Goal: Communication & Community: Ask a question

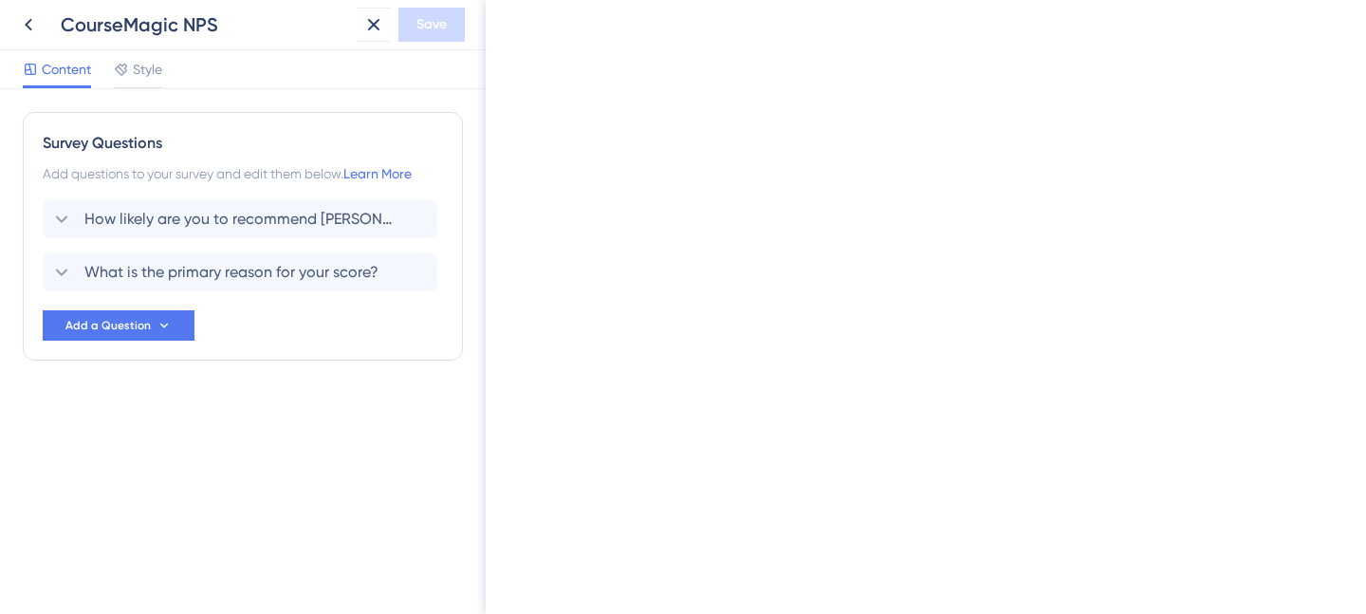
click at [373, 34] on icon at bounding box center [373, 24] width 23 height 23
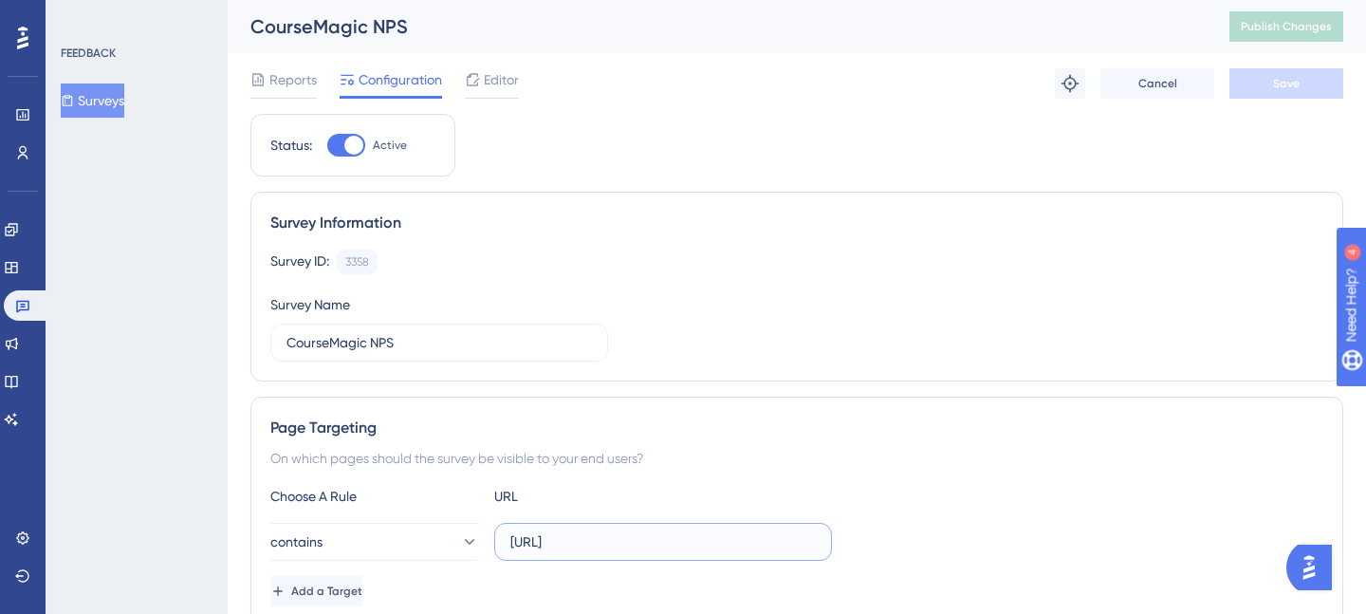
drag, startPoint x: 558, startPoint y: 542, endPoint x: 490, endPoint y: 541, distance: 68.3
click at [490, 541] on div "contains [URL]" at bounding box center [551, 542] width 562 height 38
click at [710, 543] on input "[URL]" at bounding box center [663, 541] width 306 height 21
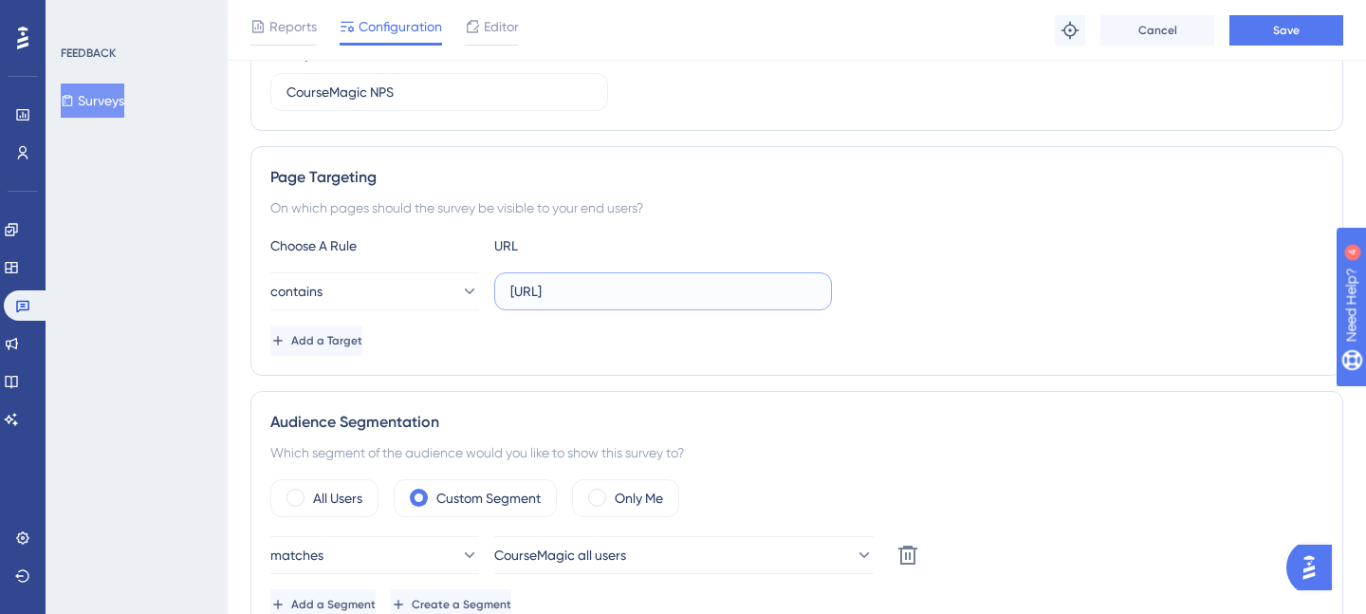
scroll to position [257, 0]
type input "[URL]"
click at [1268, 29] on button "Save" at bounding box center [1287, 30] width 114 height 30
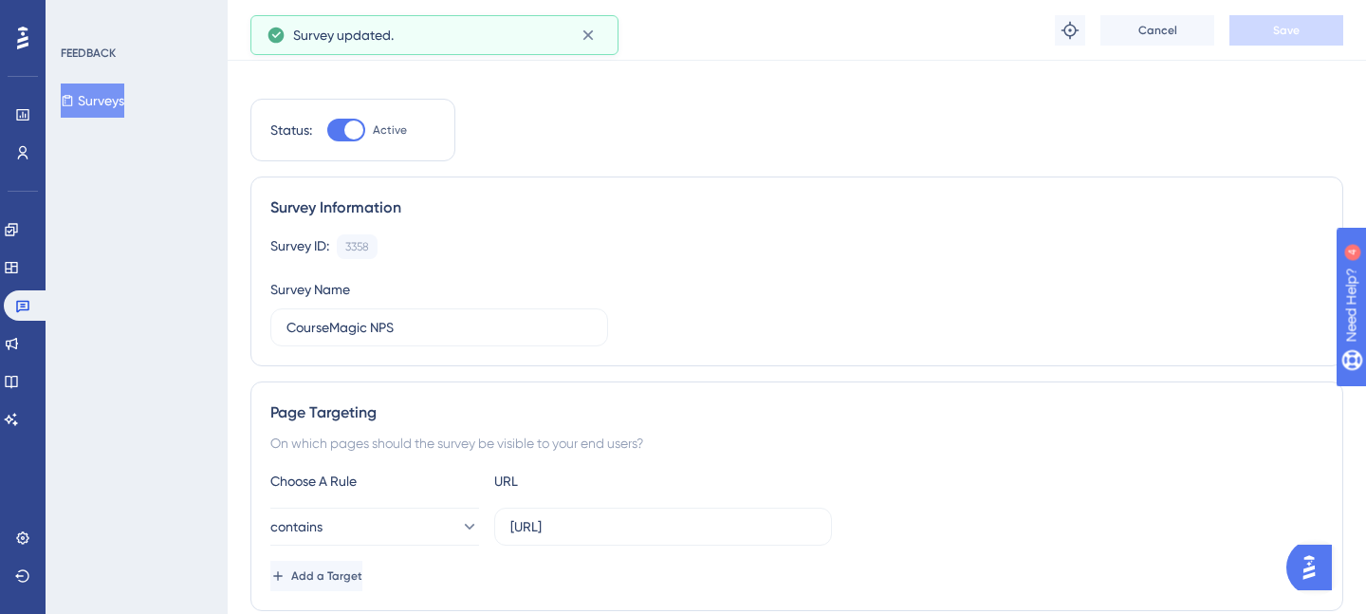
scroll to position [0, 0]
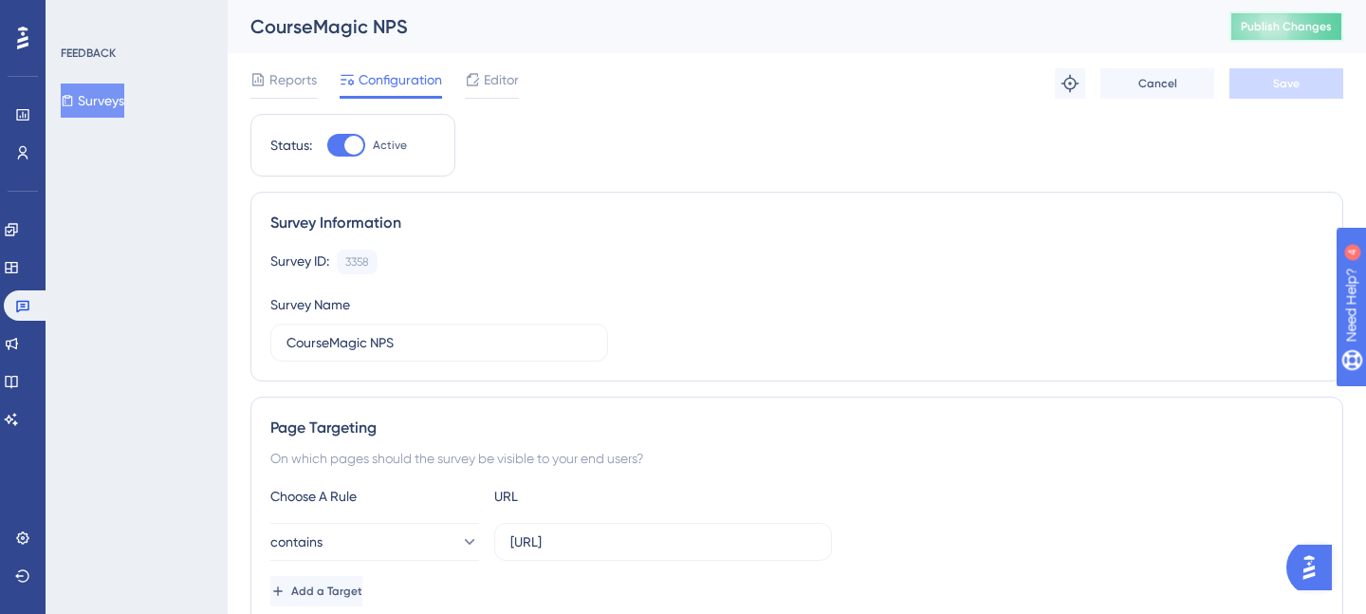
click at [1269, 28] on span "Publish Changes" at bounding box center [1286, 26] width 91 height 15
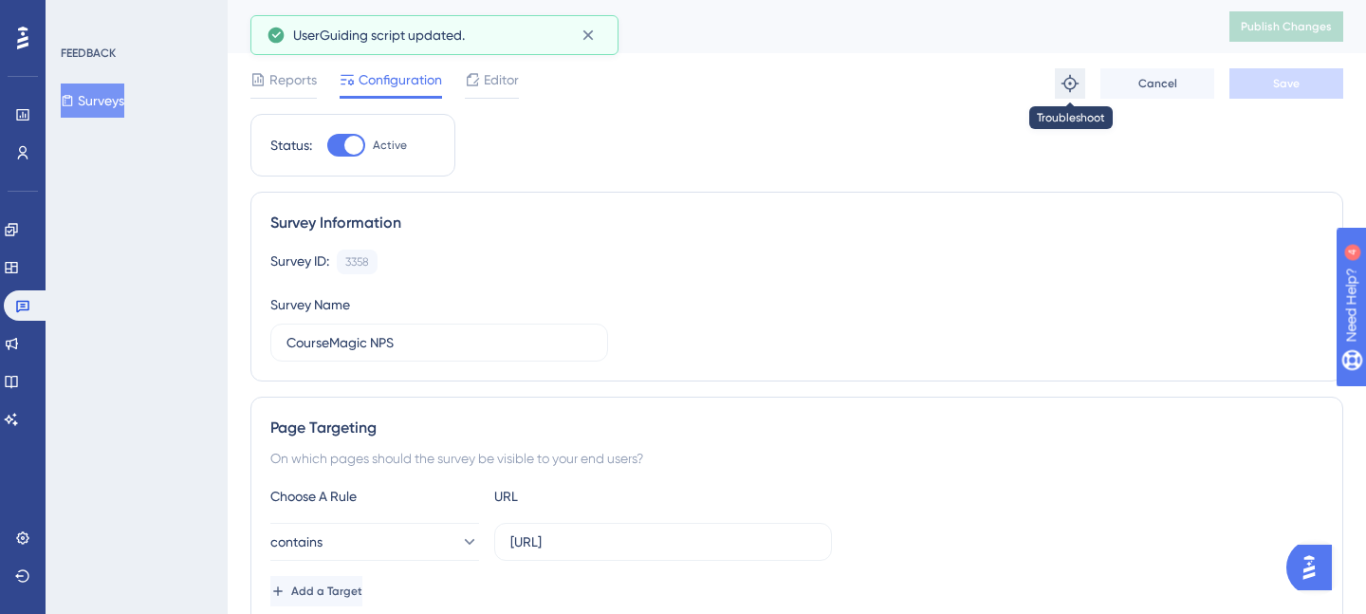
click at [1073, 84] on icon at bounding box center [1070, 83] width 19 height 19
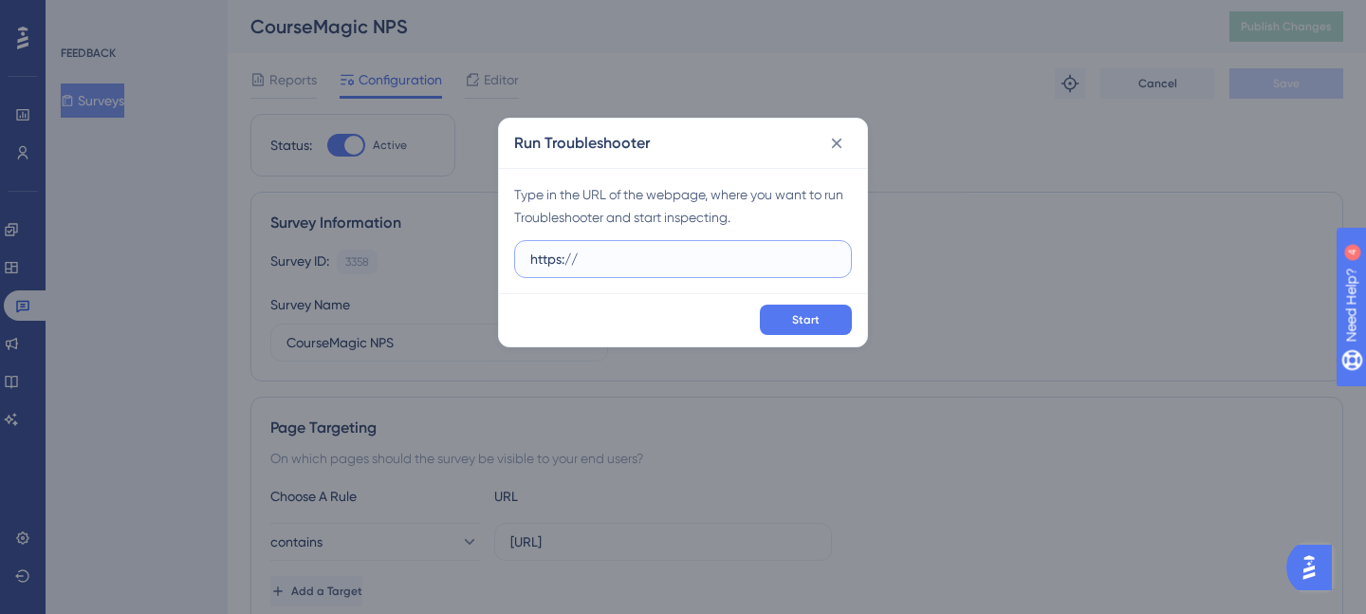
paste input "[URL]"
click at [817, 314] on span "Start" at bounding box center [806, 319] width 28 height 15
drag, startPoint x: 575, startPoint y: 260, endPoint x: 623, endPoint y: 258, distance: 48.4
click at [623, 258] on input "https://[URL]" at bounding box center [683, 259] width 306 height 21
drag, startPoint x: 628, startPoint y: 258, endPoint x: 577, endPoint y: 256, distance: 51.3
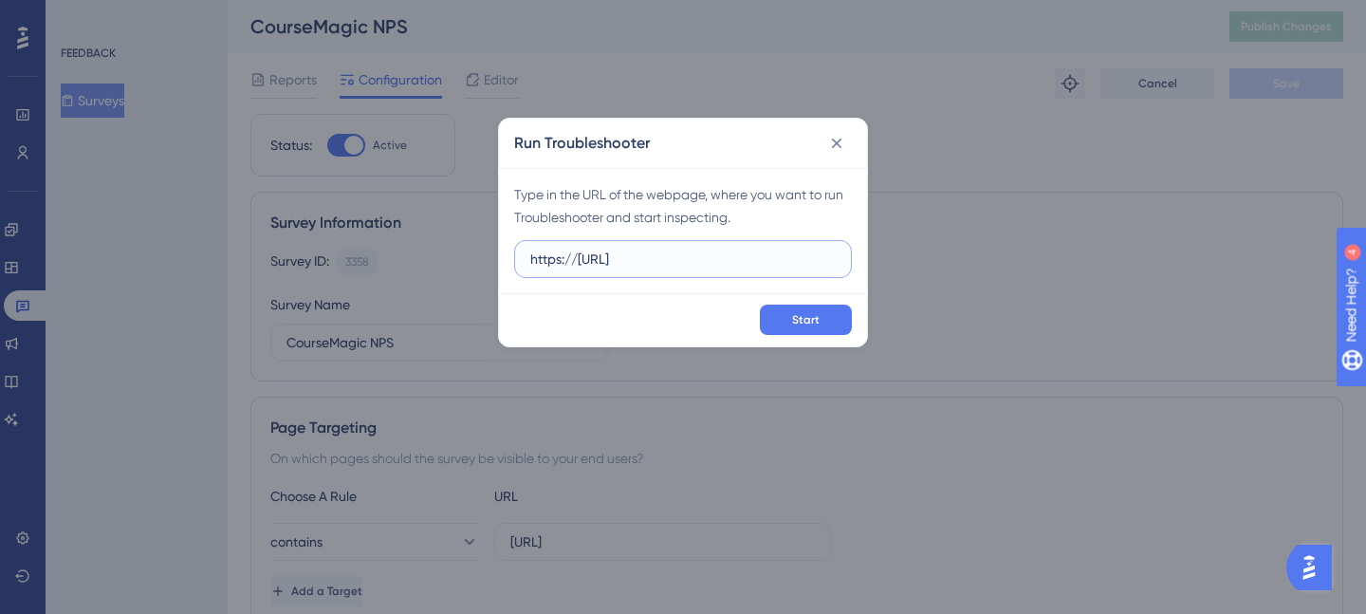
click at [577, 256] on input "https://[URL]" at bounding box center [683, 259] width 306 height 21
type input "[URL]"
click at [844, 139] on icon at bounding box center [836, 143] width 19 height 19
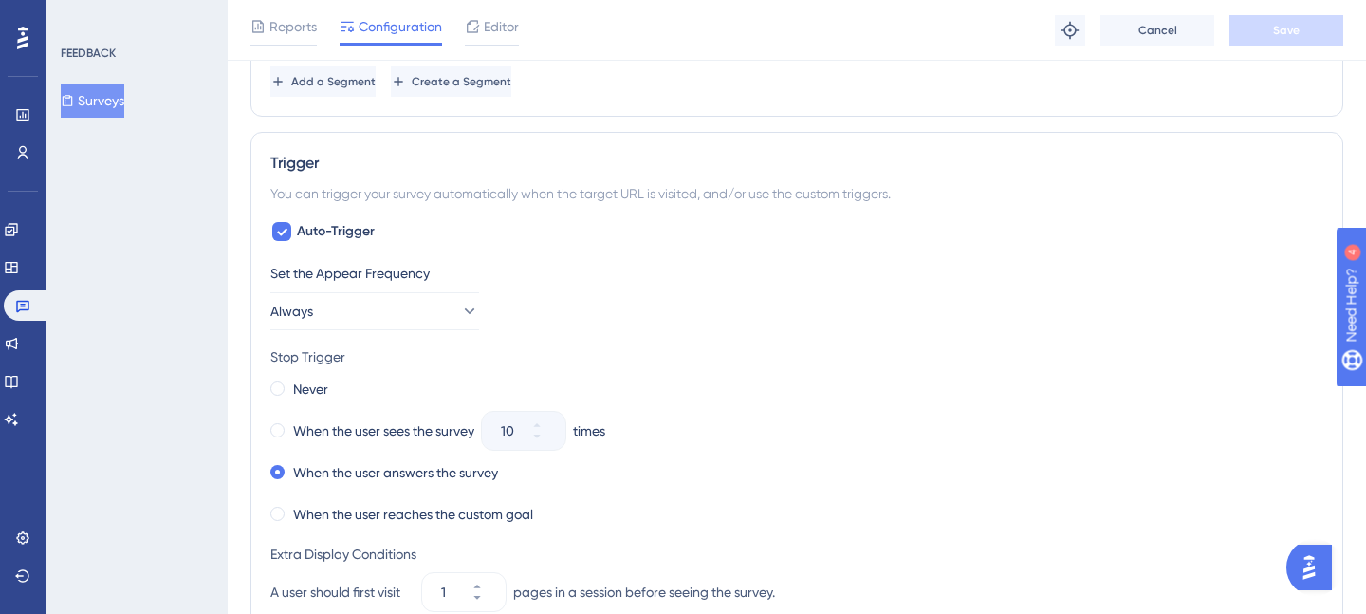
scroll to position [785, 0]
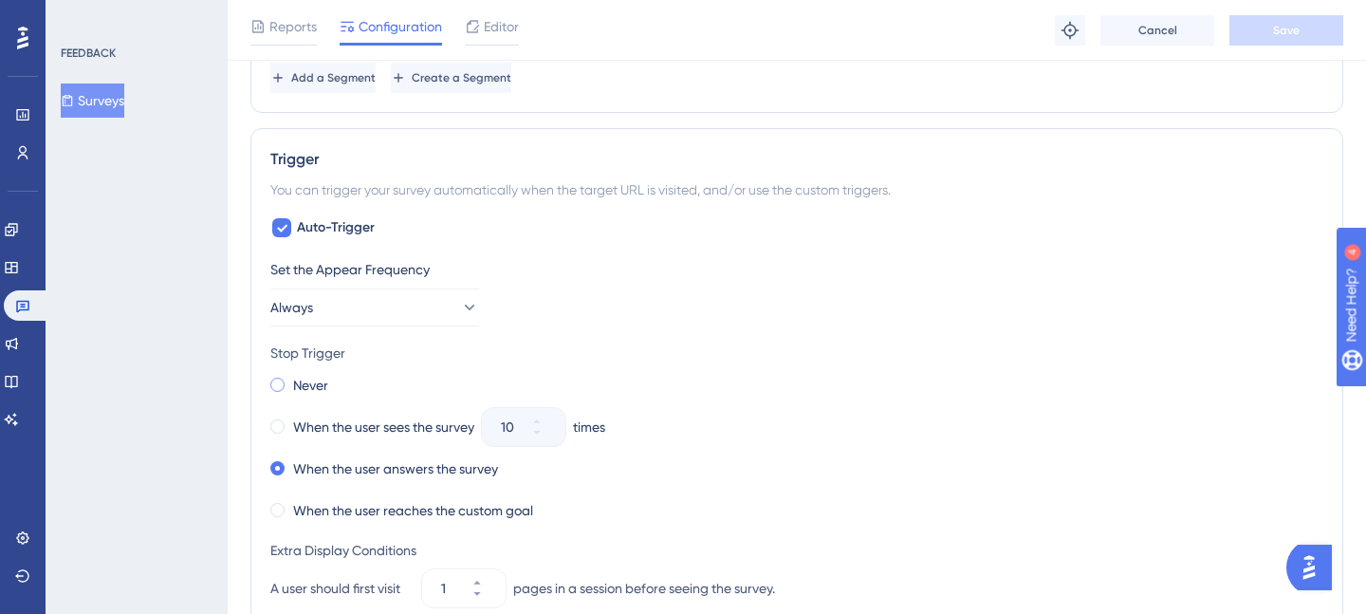
click at [283, 386] on span at bounding box center [277, 385] width 14 height 14
click at [290, 380] on input "radio" at bounding box center [290, 380] width 0 height 0
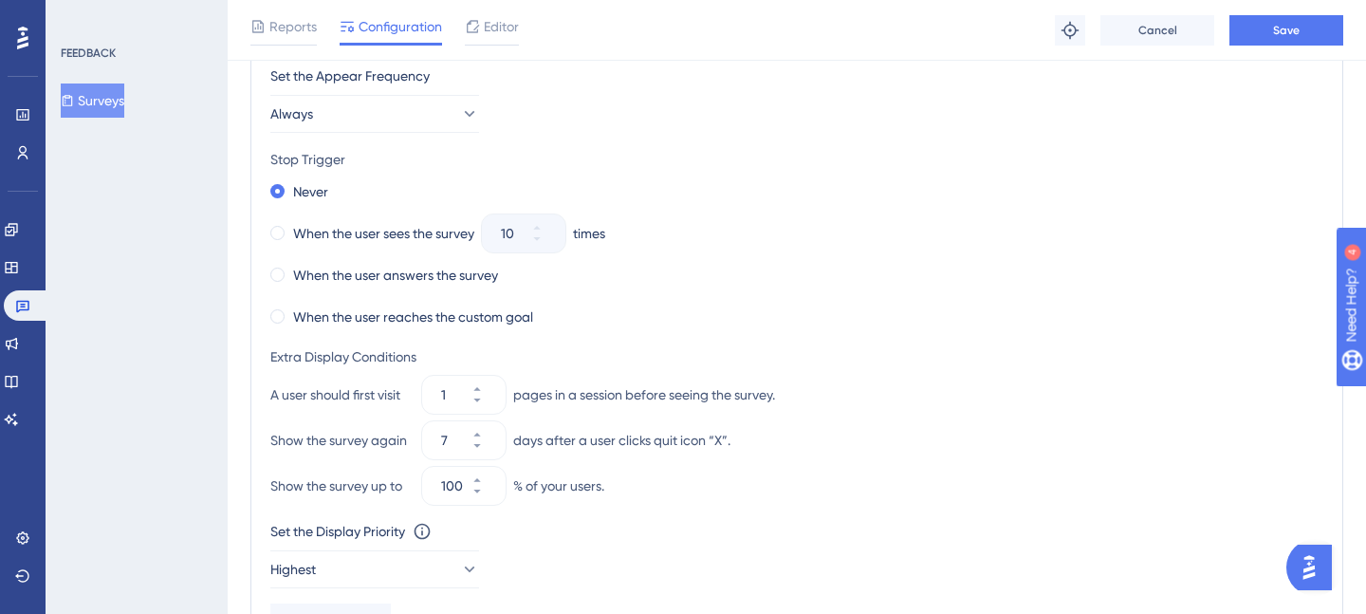
scroll to position [990, 0]
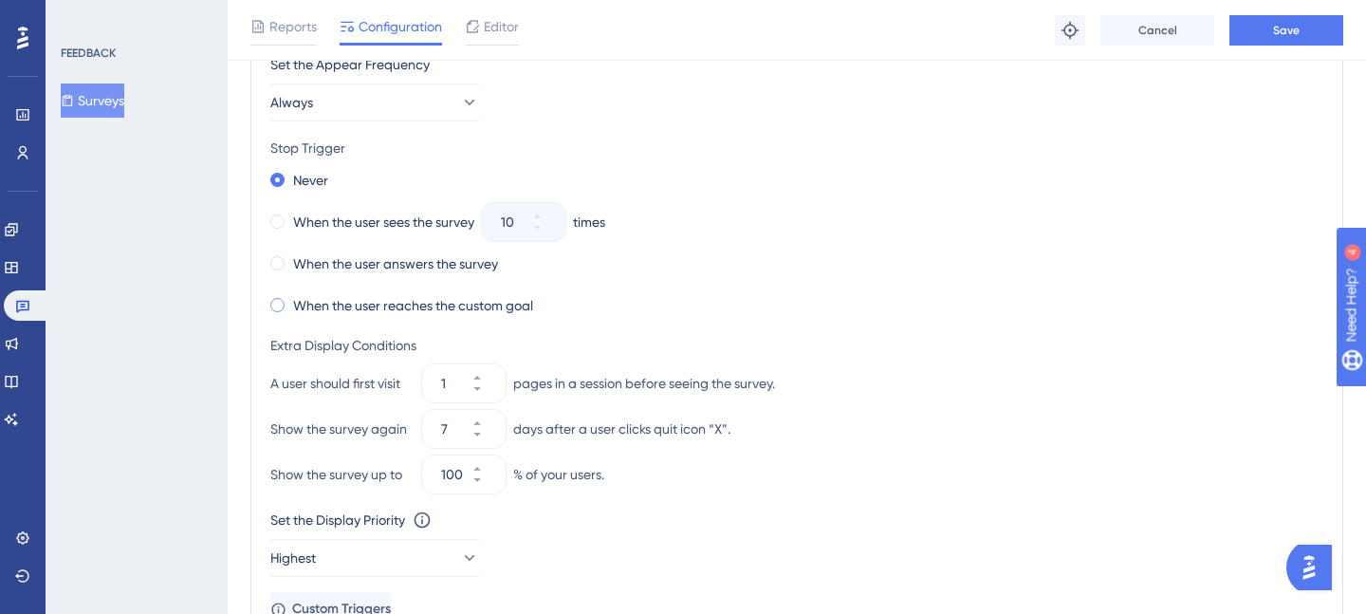
click at [277, 307] on span at bounding box center [277, 305] width 14 height 14
click at [290, 301] on input "radio" at bounding box center [290, 301] width 0 height 0
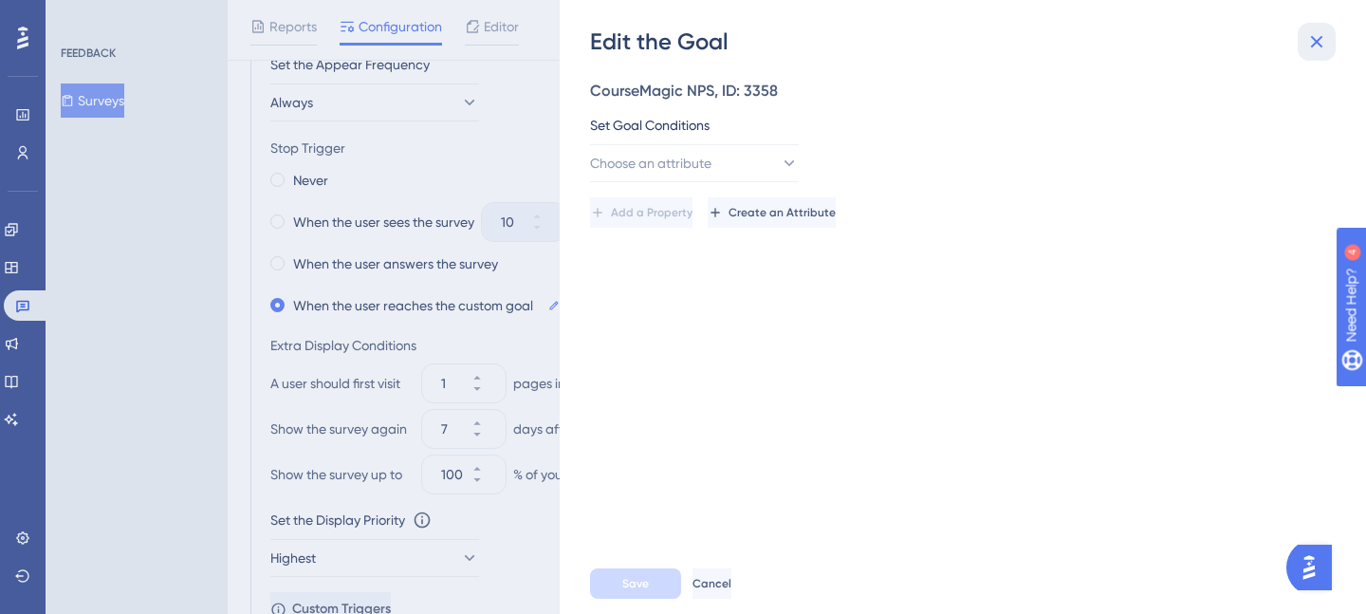
click at [1308, 45] on icon at bounding box center [1317, 41] width 23 height 23
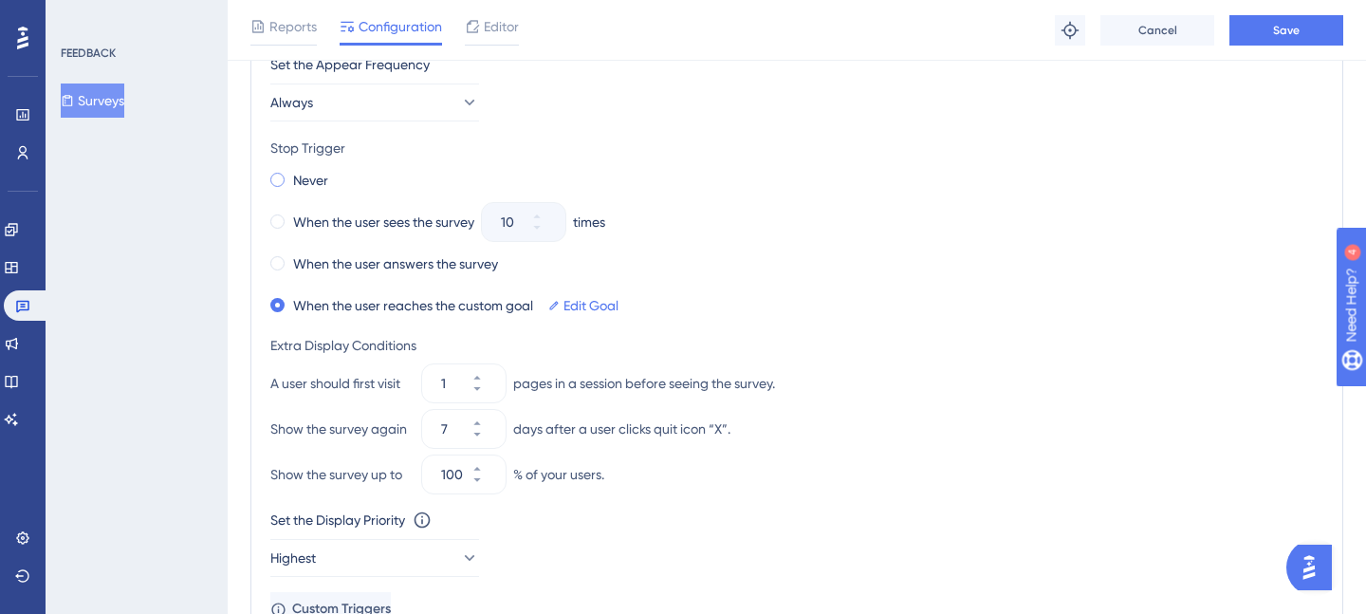
click at [278, 176] on span at bounding box center [277, 180] width 14 height 14
click at [290, 176] on input "radio" at bounding box center [290, 176] width 0 height 0
click at [275, 221] on span at bounding box center [277, 221] width 14 height 14
click at [290, 217] on input "radio" at bounding box center [290, 217] width 0 height 0
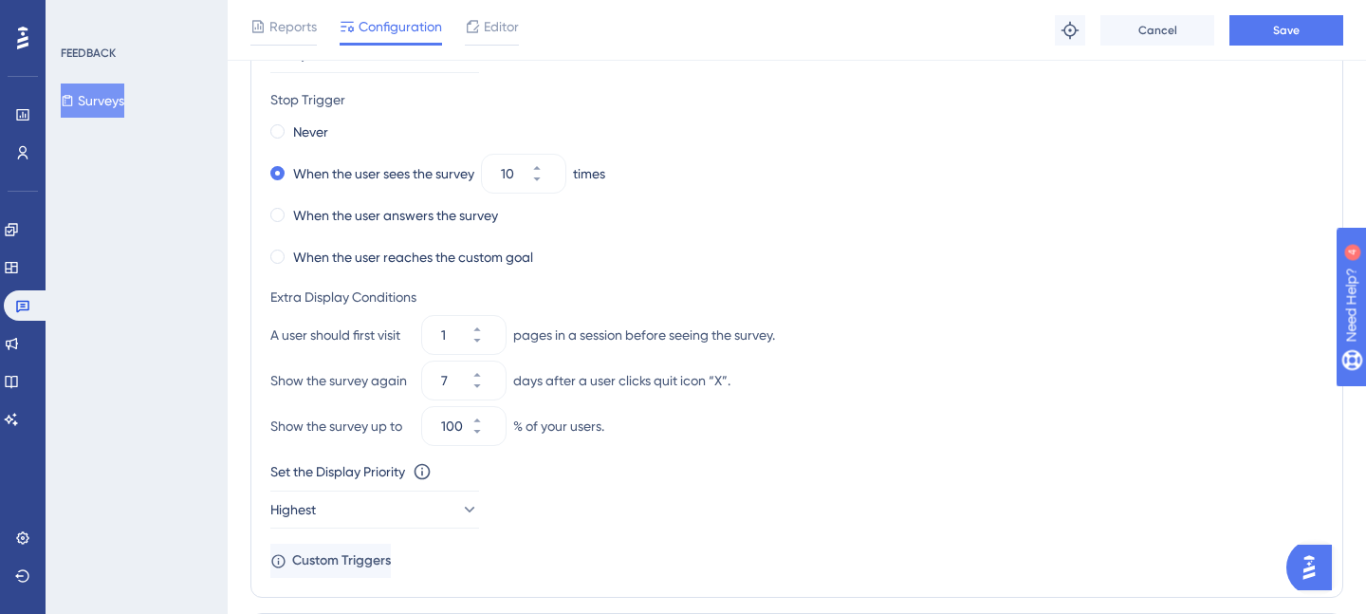
scroll to position [1011, 0]
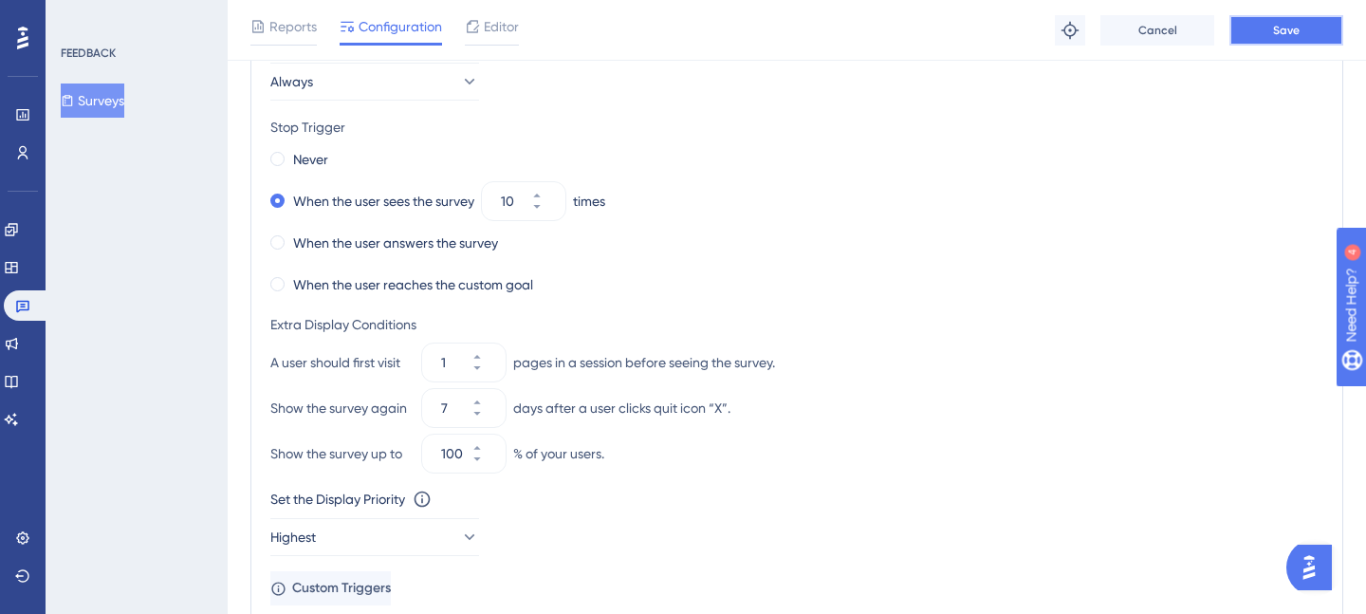
click at [1307, 27] on button "Save" at bounding box center [1287, 30] width 114 height 30
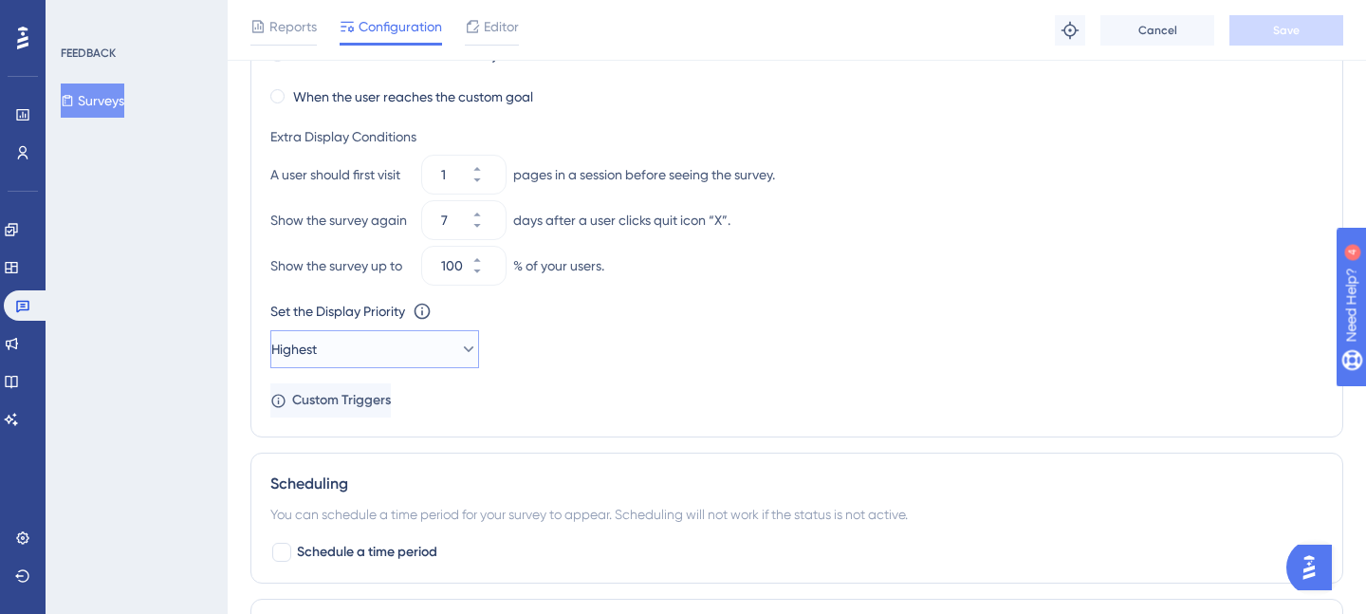
click at [459, 356] on icon at bounding box center [468, 349] width 19 height 19
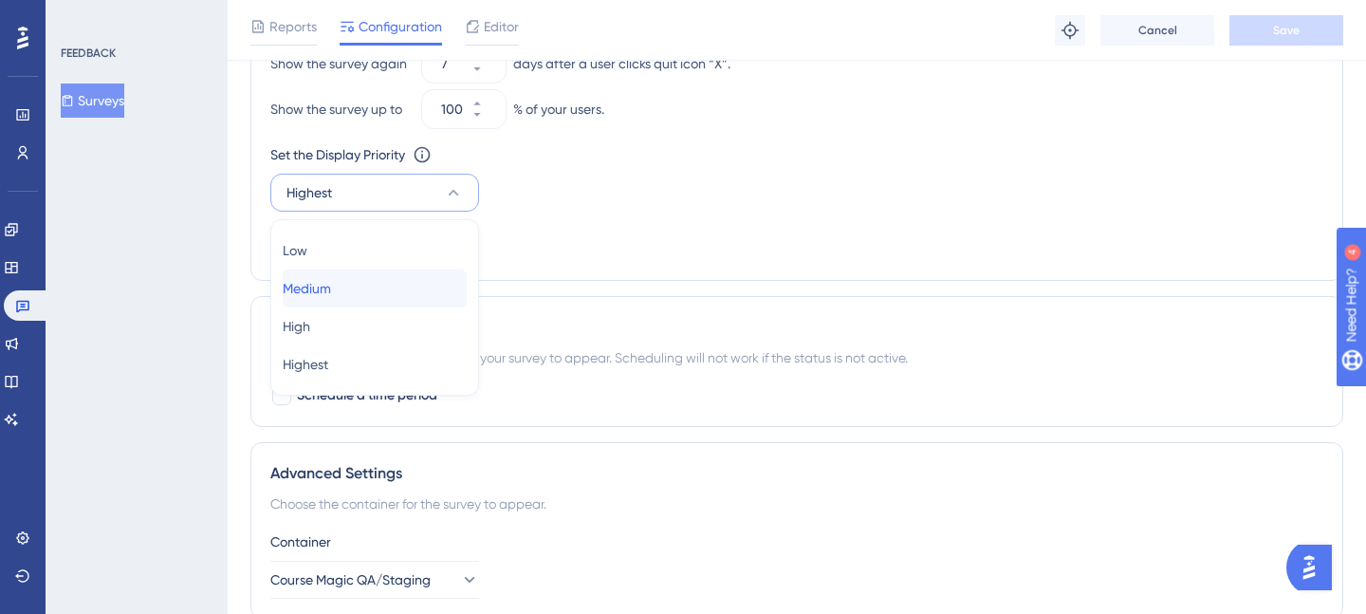
click at [396, 305] on div "Medium Medium" at bounding box center [375, 288] width 184 height 38
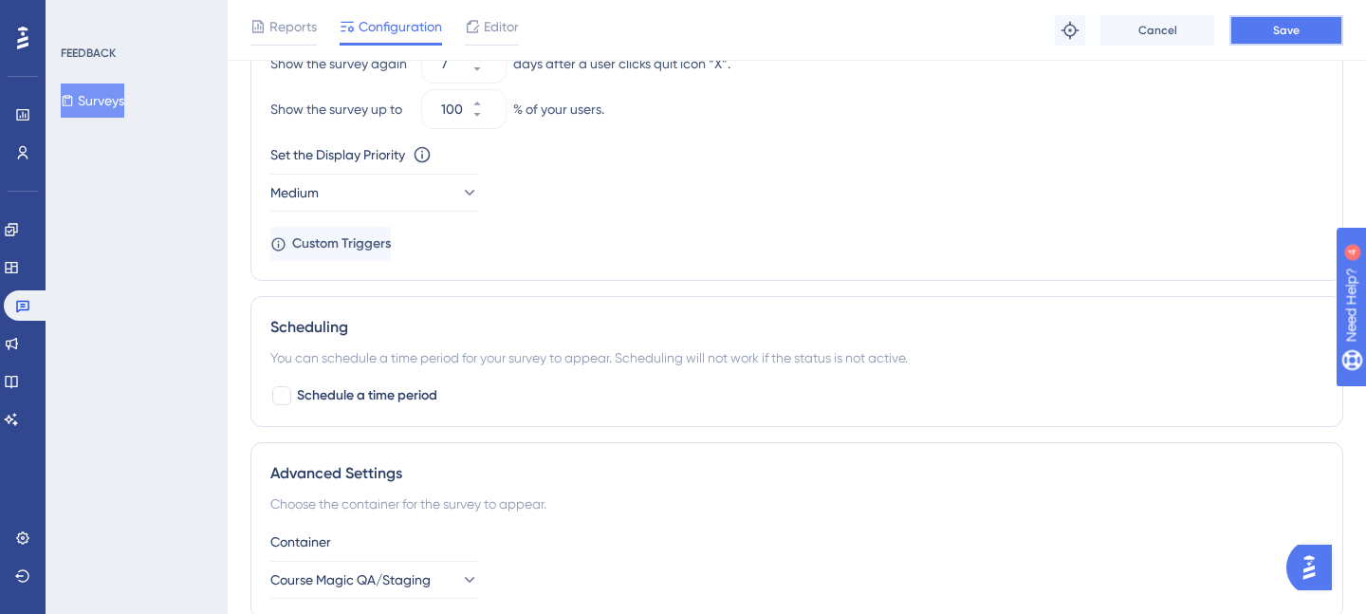
click at [1257, 30] on button "Save" at bounding box center [1287, 30] width 114 height 30
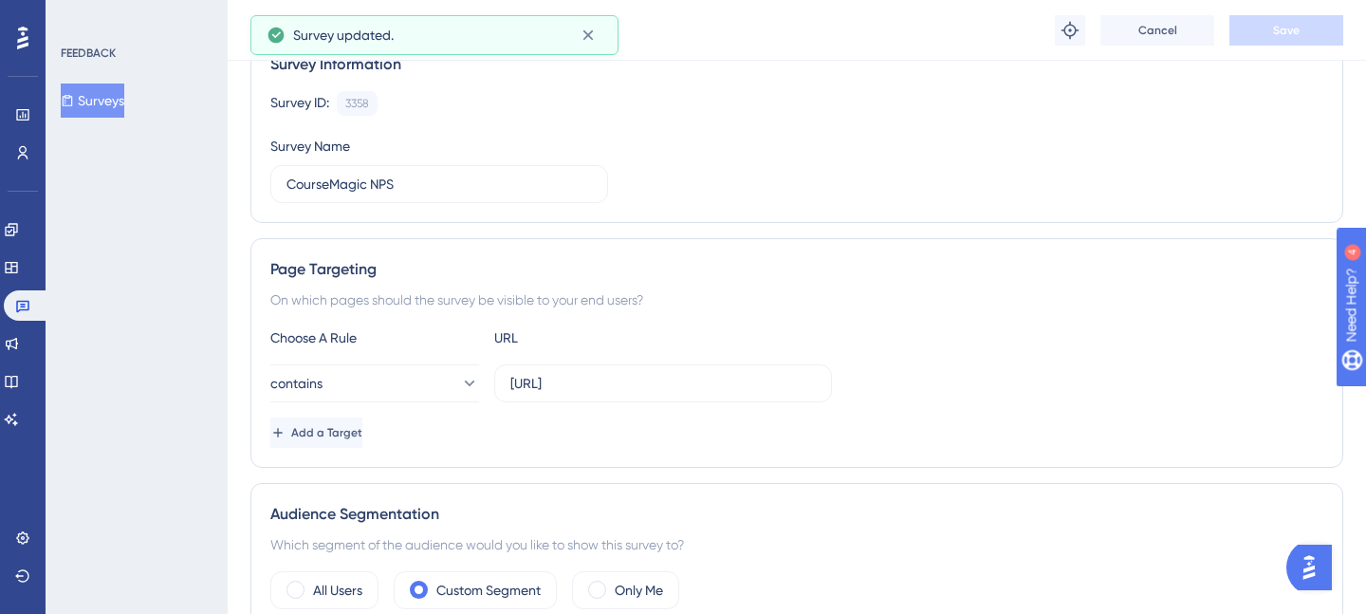
scroll to position [0, 0]
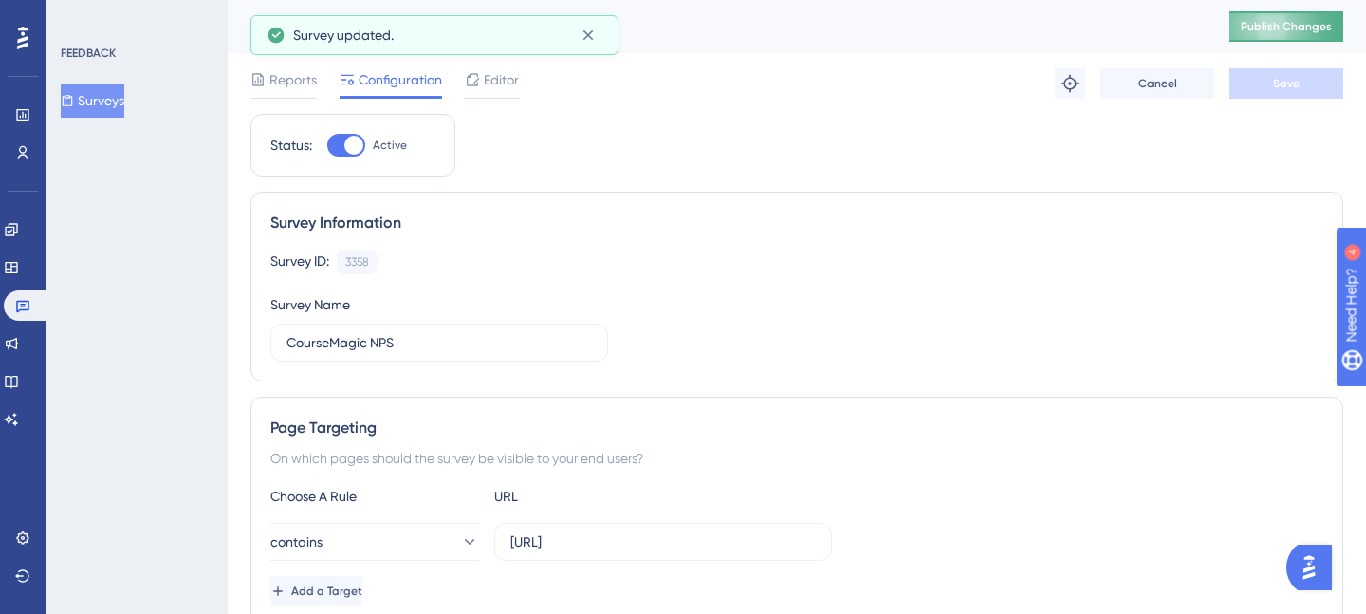
click at [1271, 35] on button "Publish Changes" at bounding box center [1287, 26] width 114 height 30
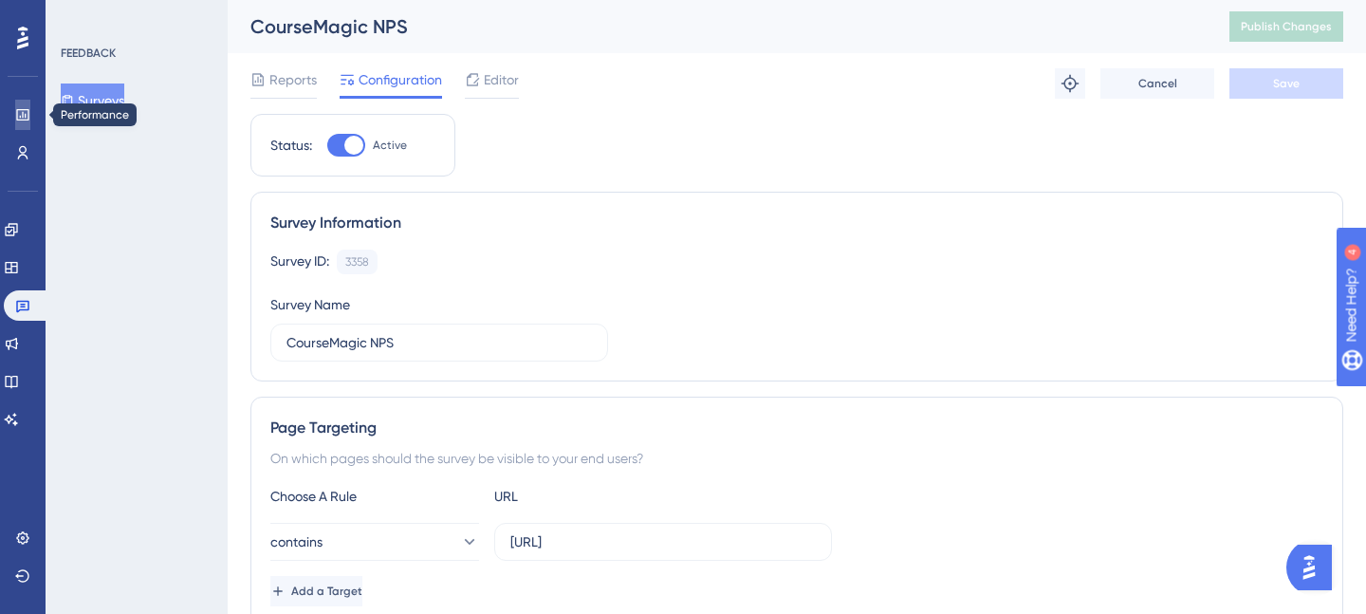
click at [24, 117] on icon at bounding box center [22, 114] width 15 height 15
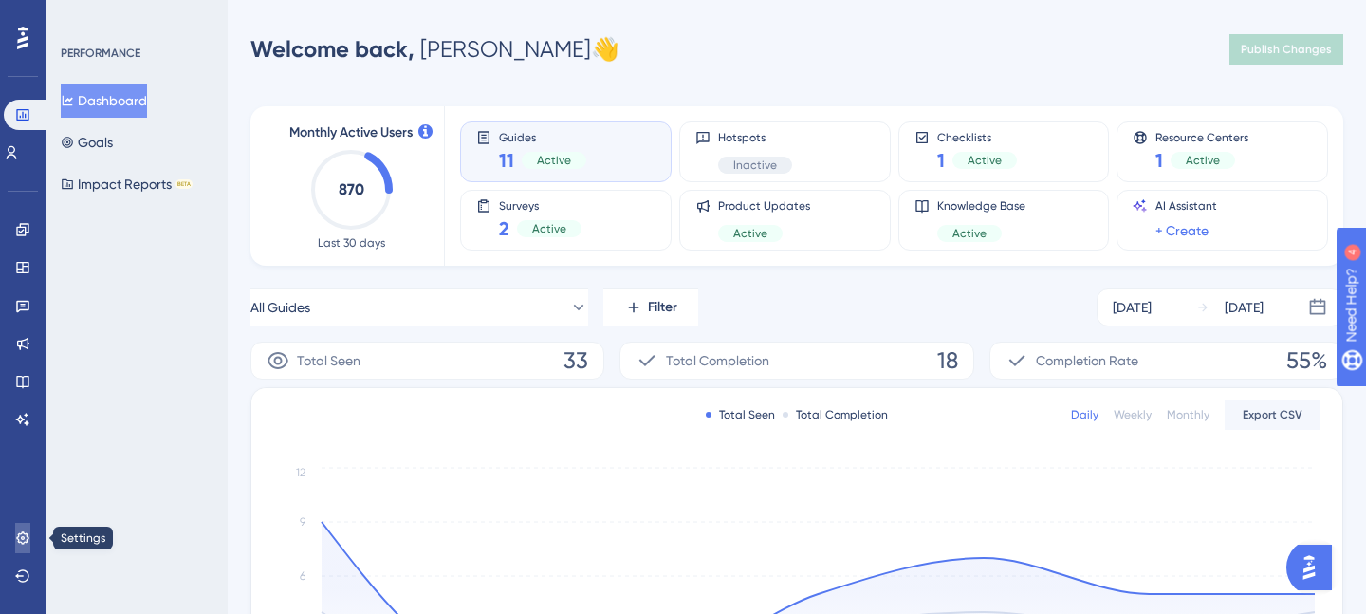
click at [20, 535] on icon at bounding box center [22, 537] width 15 height 15
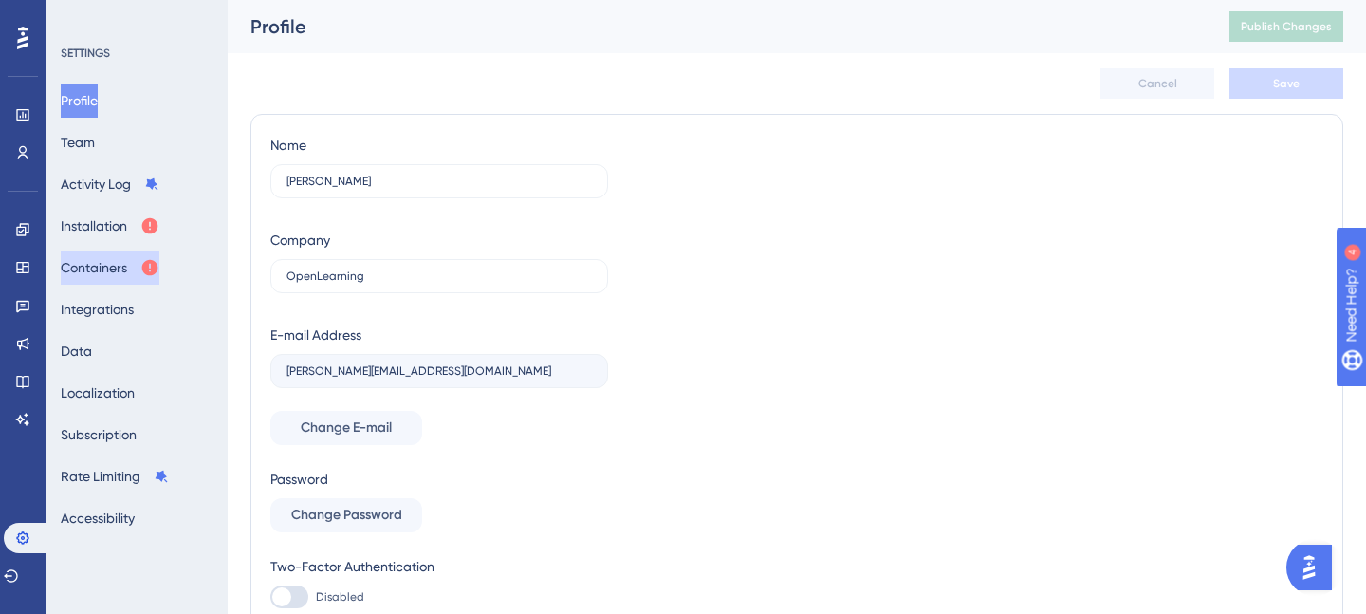
click at [125, 266] on button "Containers" at bounding box center [110, 268] width 99 height 34
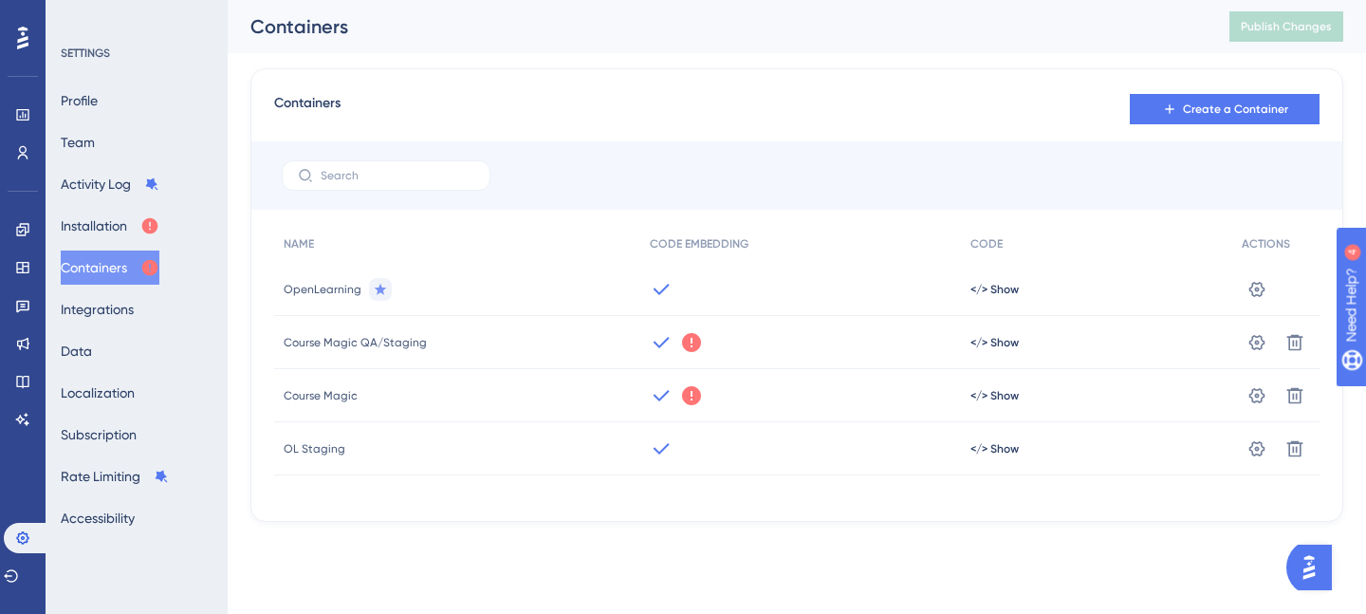
click at [379, 339] on span "Course Magic QA/Staging" at bounding box center [355, 342] width 143 height 15
click at [690, 342] on icon at bounding box center [691, 342] width 19 height 19
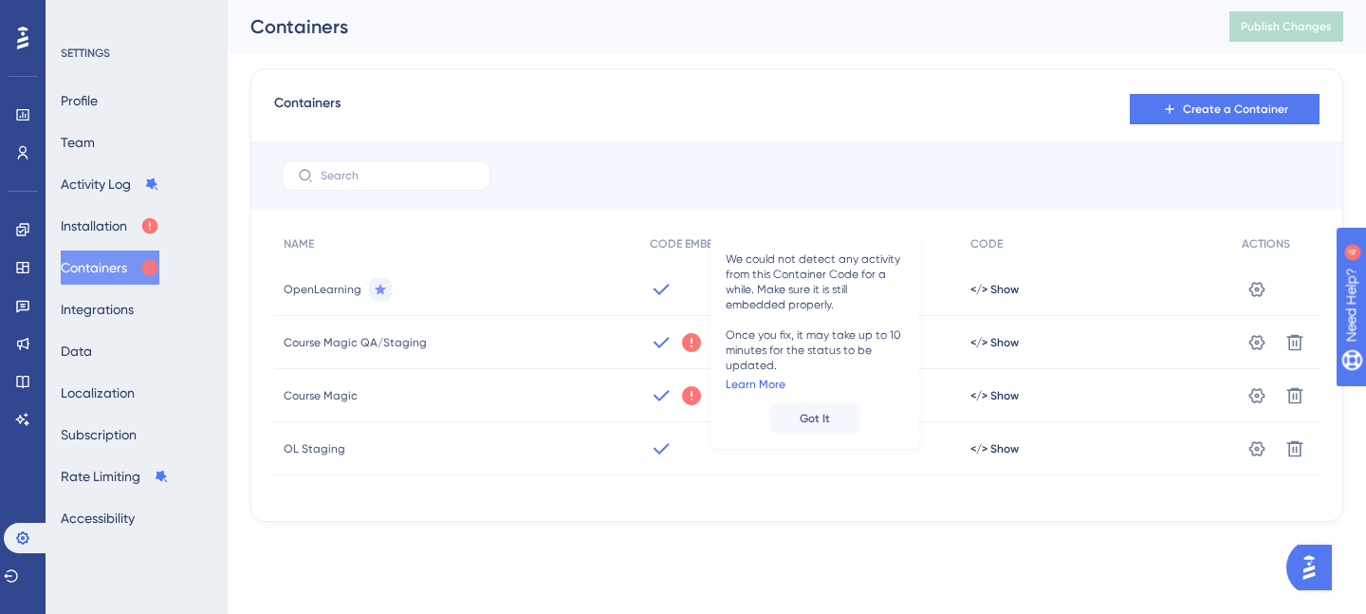
click at [761, 383] on link "Learn More" at bounding box center [756, 384] width 60 height 15
click at [912, 513] on div "Containers Create a Container NAME CODE EMBEDDING CODE ACTIONS OpenLearning </>…" at bounding box center [797, 295] width 1093 height 454
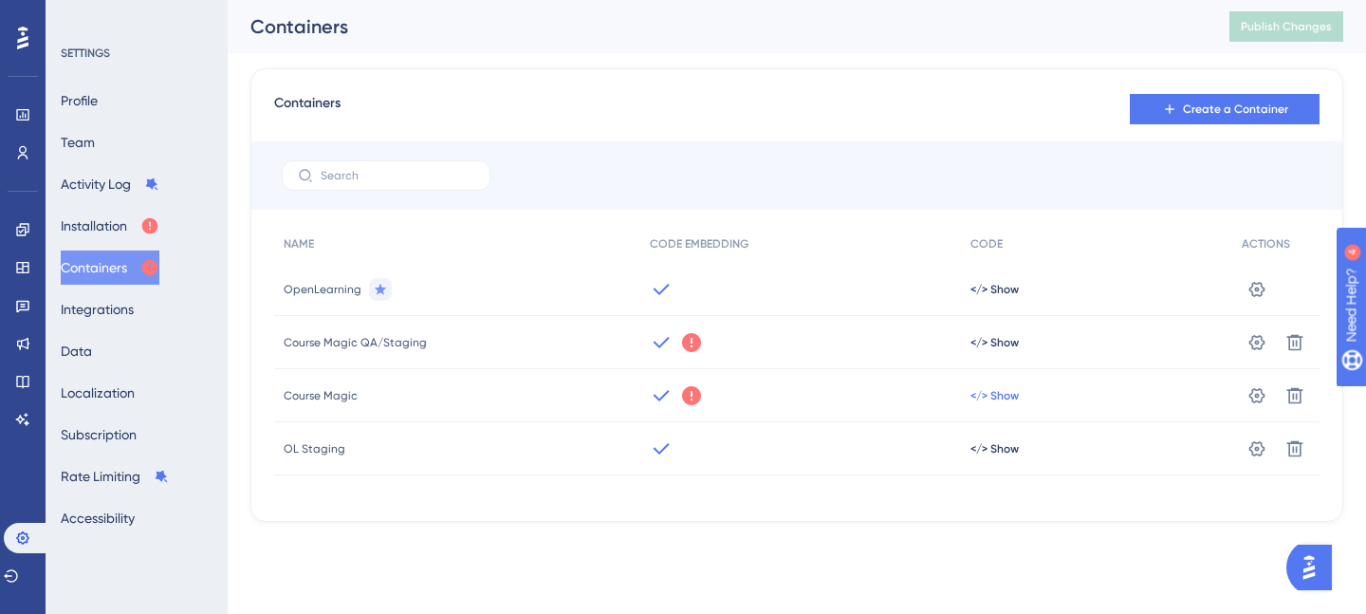
click at [997, 297] on span "</> Show" at bounding box center [995, 289] width 48 height 15
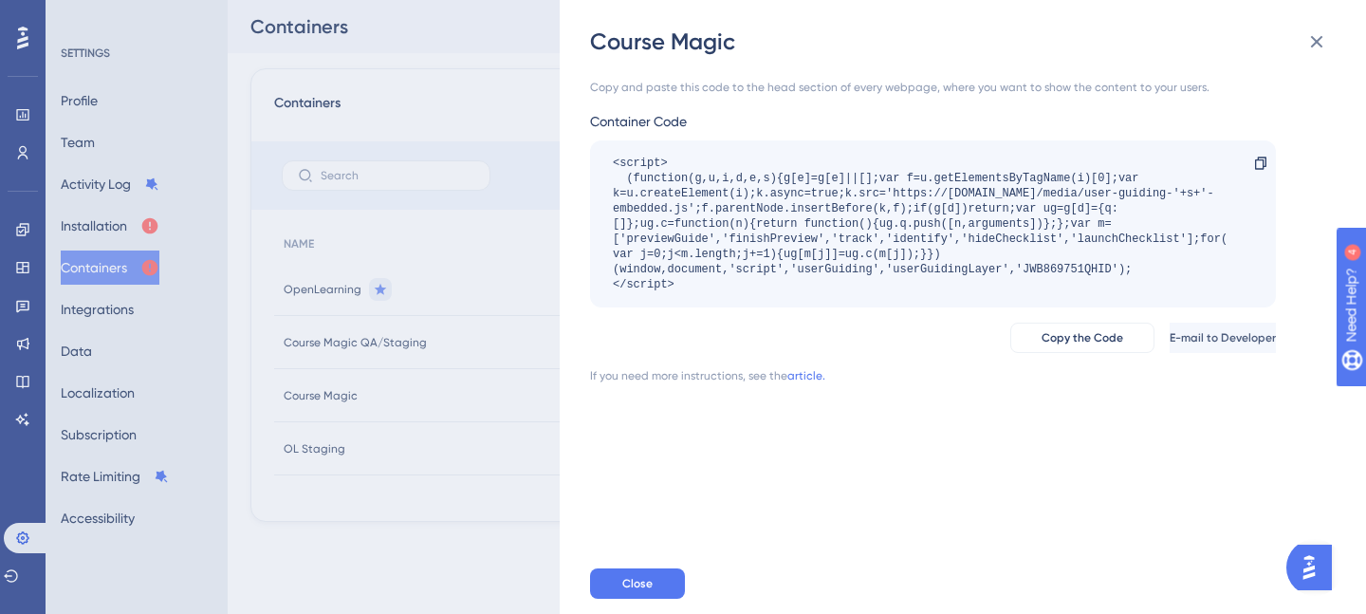
click at [529, 549] on div "Course Magic Copy and paste this code to the head section of every webpage, whe…" at bounding box center [683, 307] width 1366 height 614
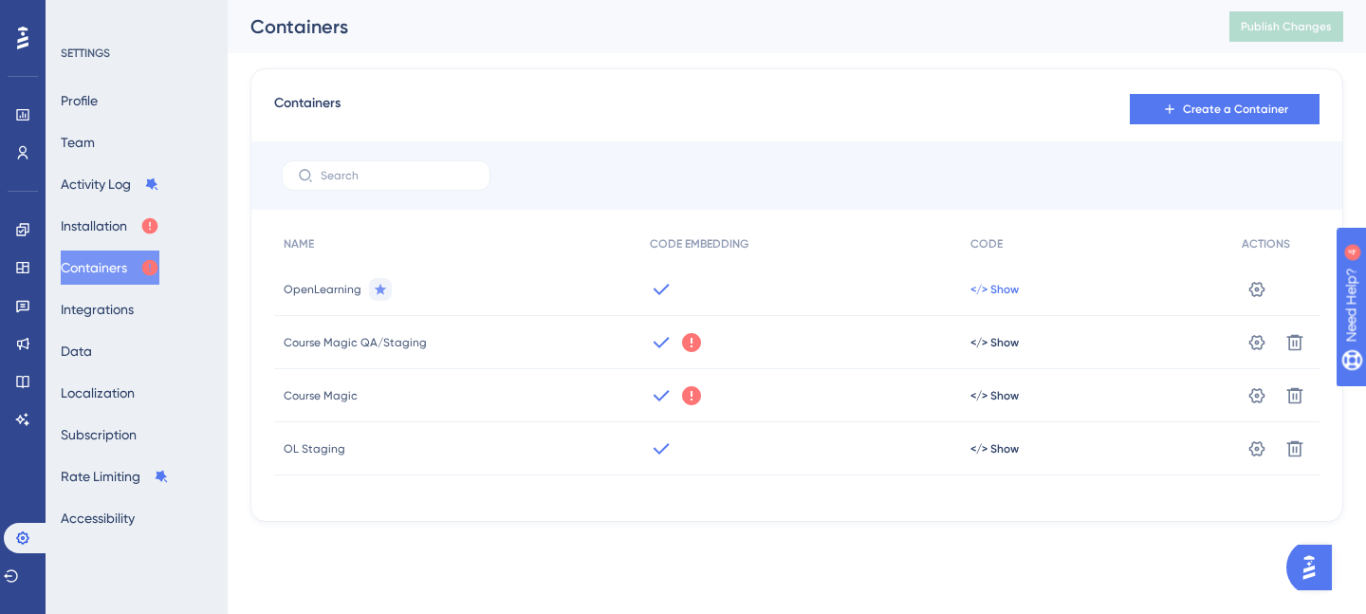
click at [990, 286] on span "</> Show" at bounding box center [995, 289] width 48 height 15
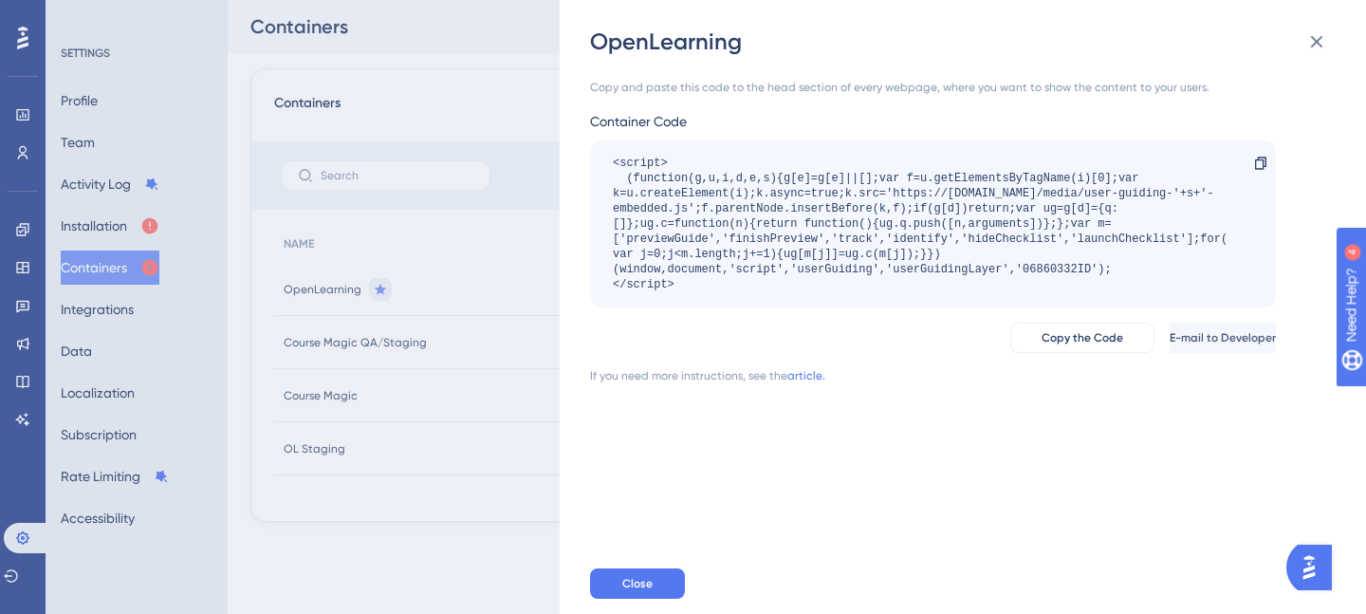
click at [493, 548] on div "OpenLearning Copy and paste this code to the head section of every webpage, whe…" at bounding box center [683, 307] width 1366 height 614
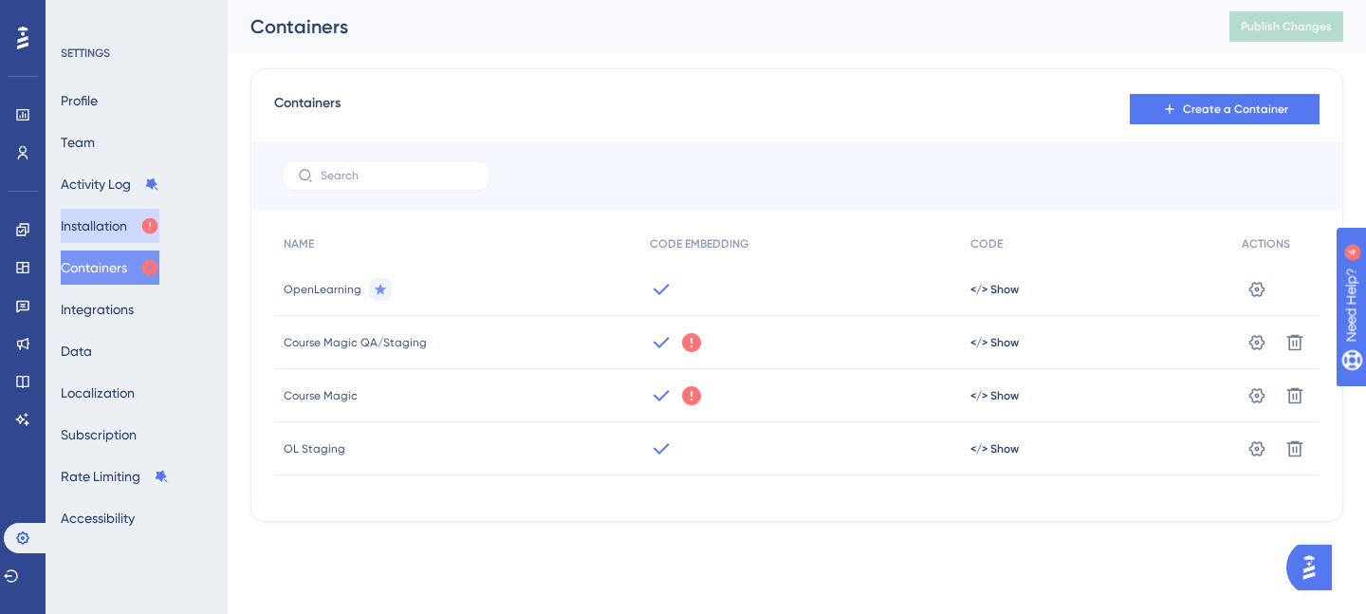
click at [124, 227] on button "Installation" at bounding box center [110, 226] width 99 height 34
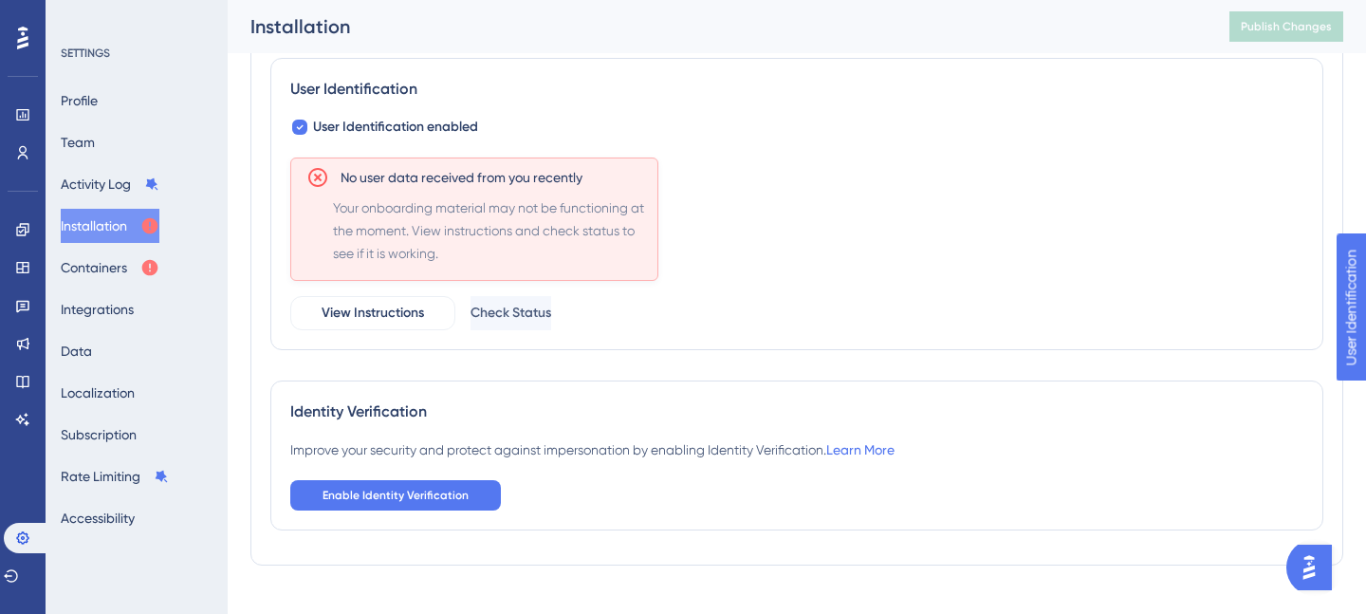
scroll to position [281, 0]
click at [139, 188] on button "Activity Log" at bounding box center [110, 184] width 99 height 34
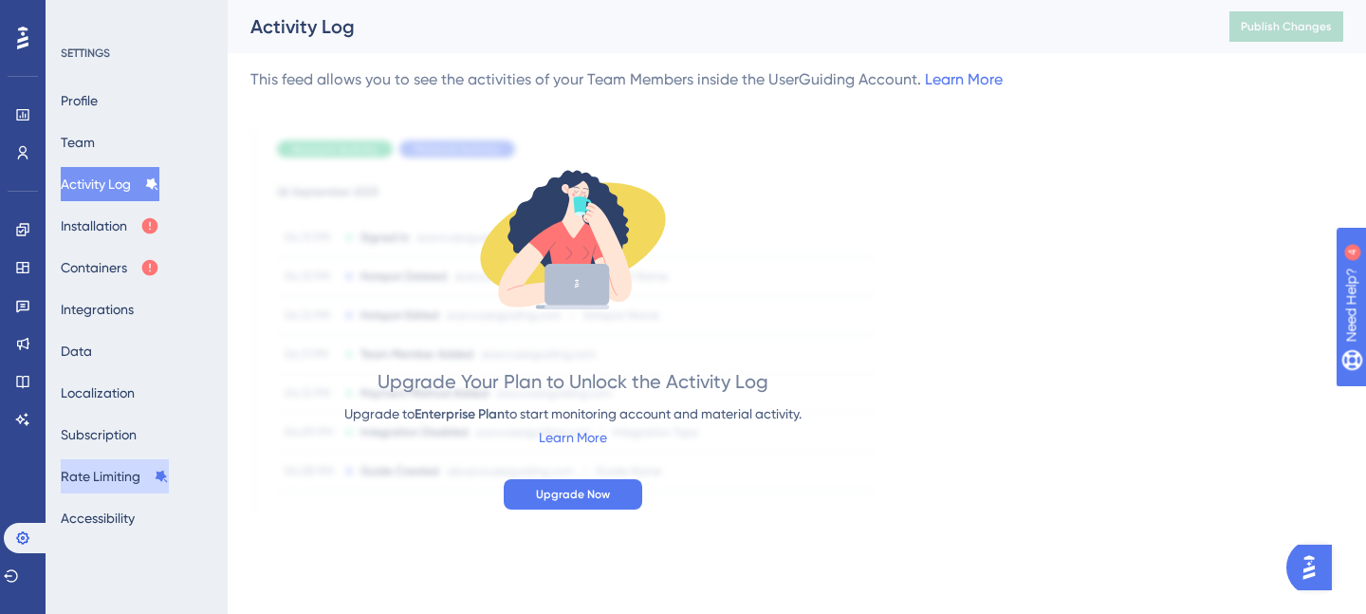
click at [134, 471] on button "Rate Limiting" at bounding box center [115, 476] width 108 height 34
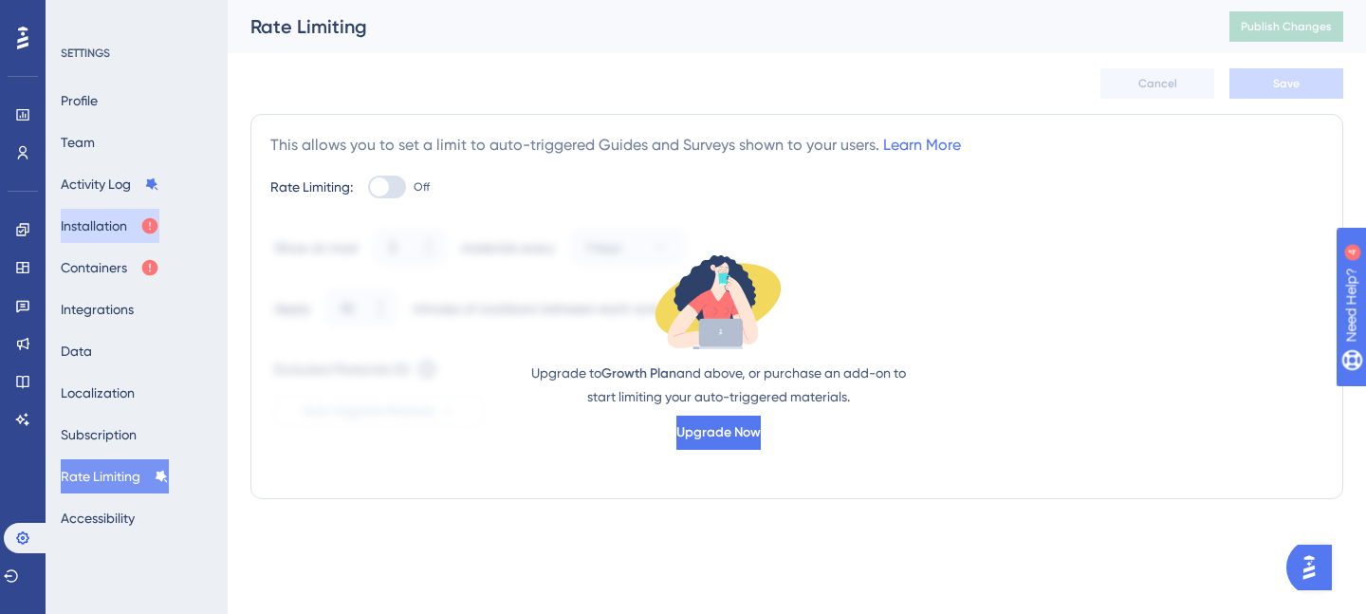
click at [117, 235] on button "Installation" at bounding box center [110, 226] width 99 height 34
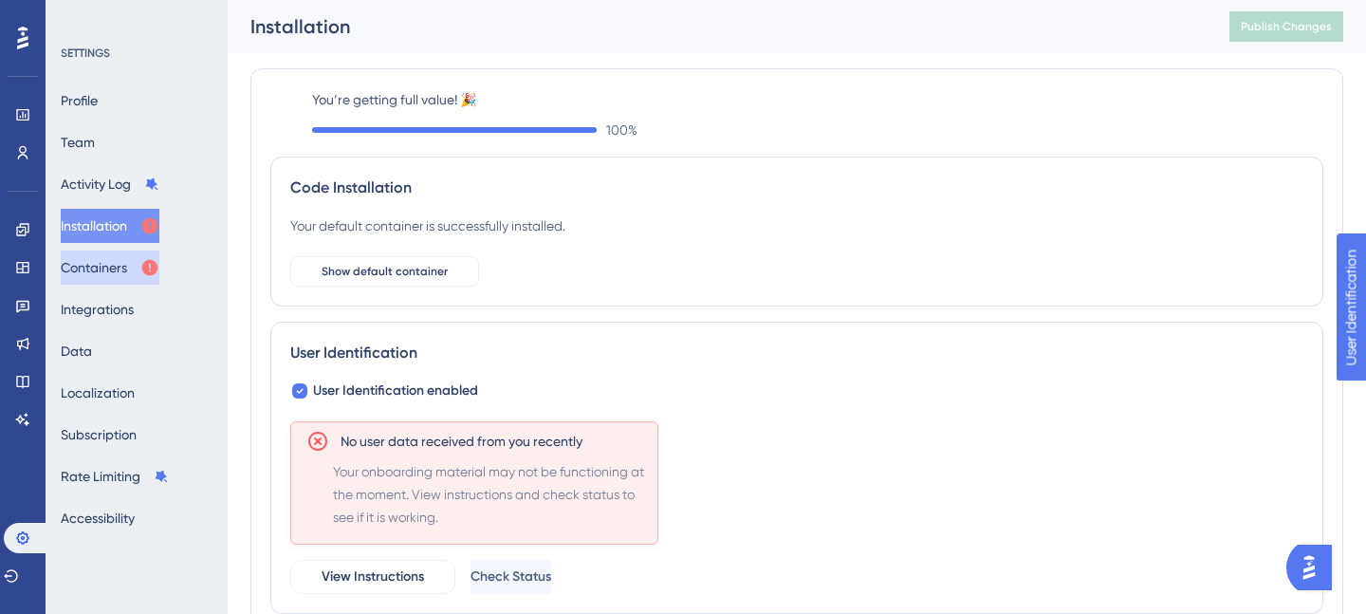
click at [118, 259] on button "Containers" at bounding box center [110, 268] width 99 height 34
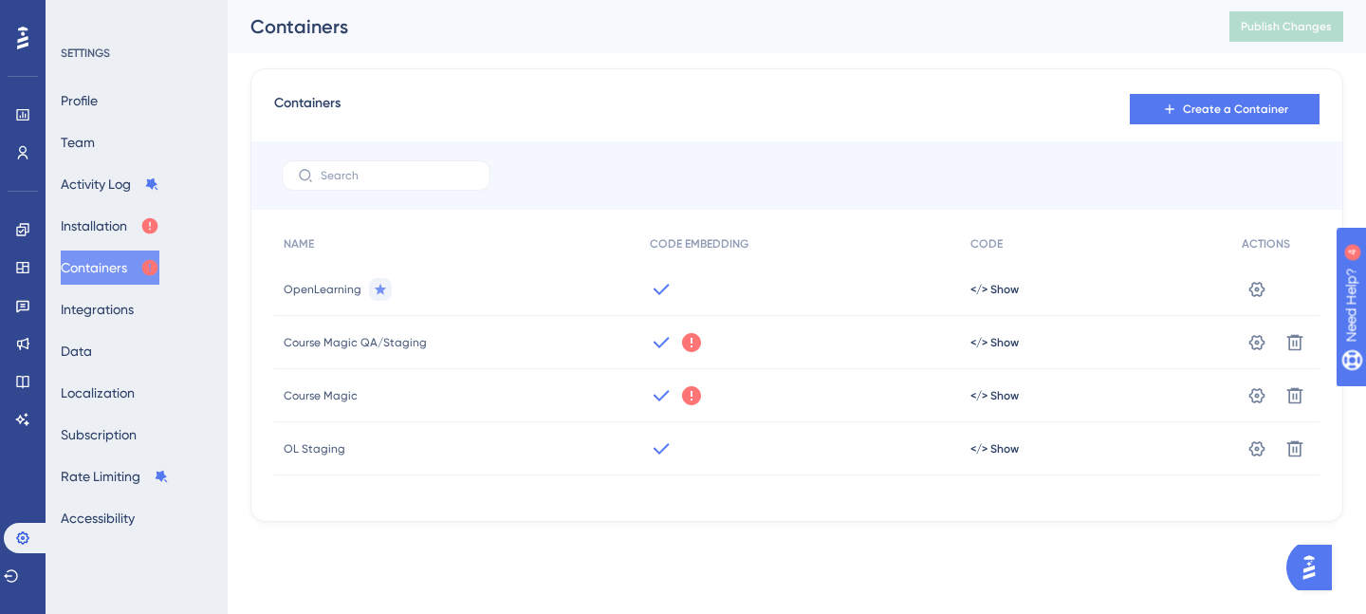
click at [398, 344] on span "Course Magic QA/Staging" at bounding box center [355, 342] width 143 height 15
click at [1260, 296] on icon at bounding box center [1258, 288] width 16 height 15
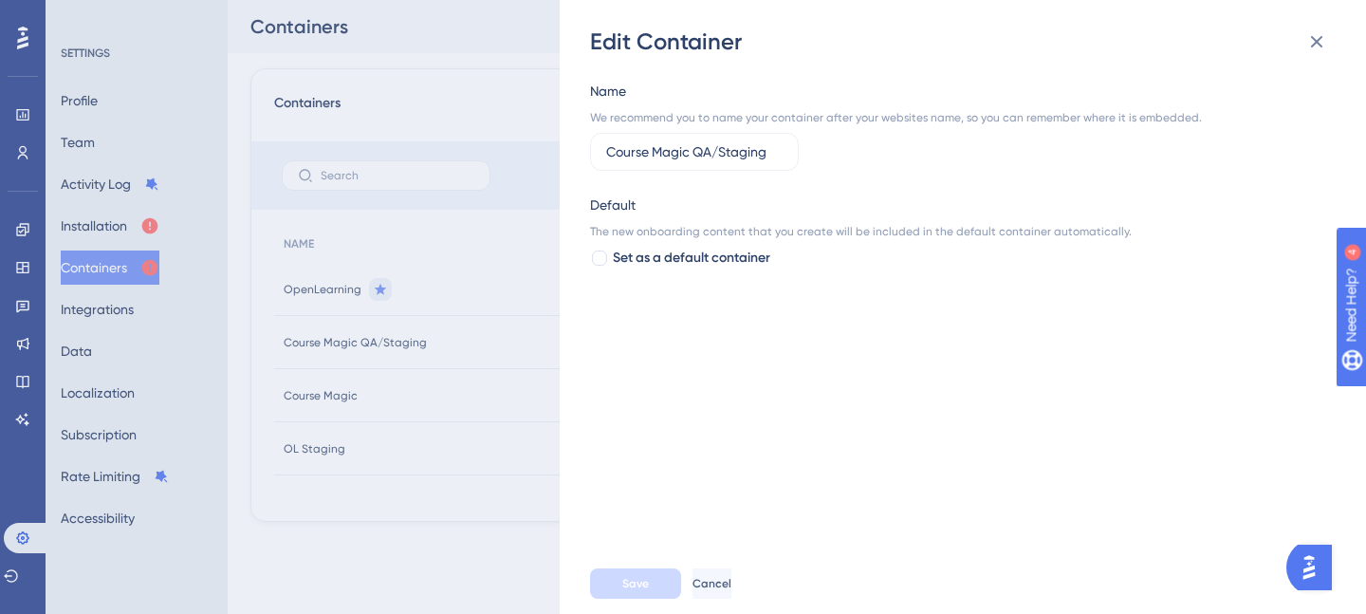
click at [1008, 151] on div "Name We recommend you to name your container after your websites name, so you c…" at bounding box center [896, 125] width 612 height 91
click at [1311, 40] on icon at bounding box center [1317, 41] width 23 height 23
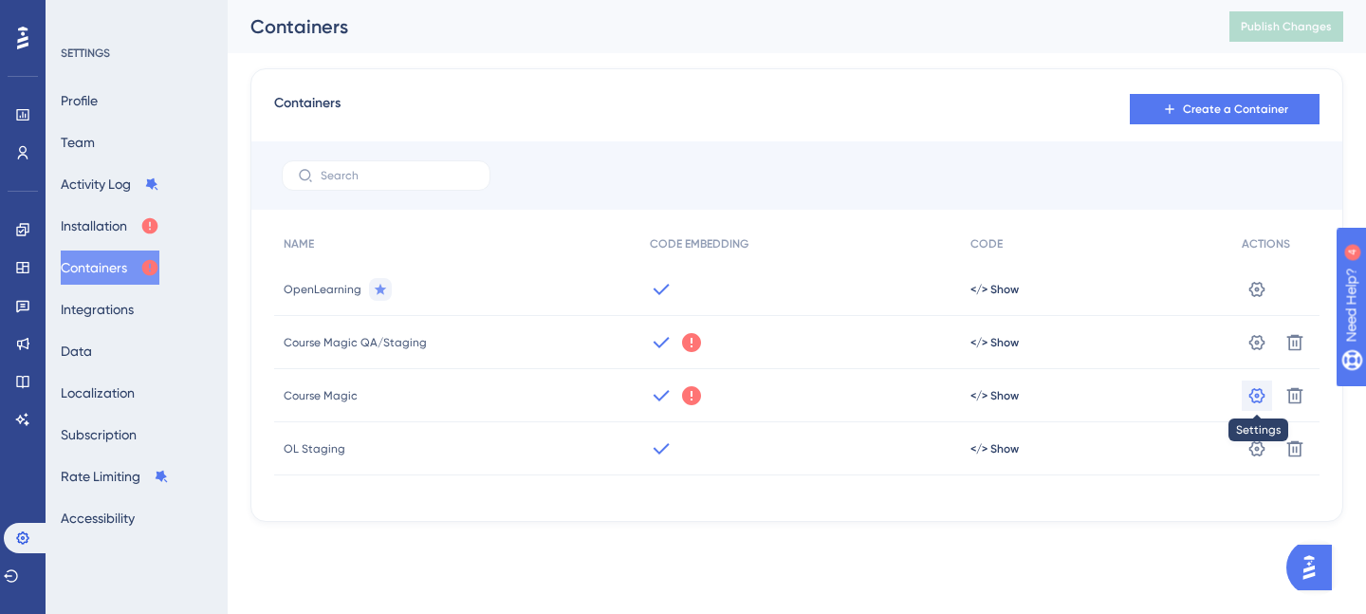
click at [1263, 296] on icon at bounding box center [1258, 288] width 16 height 15
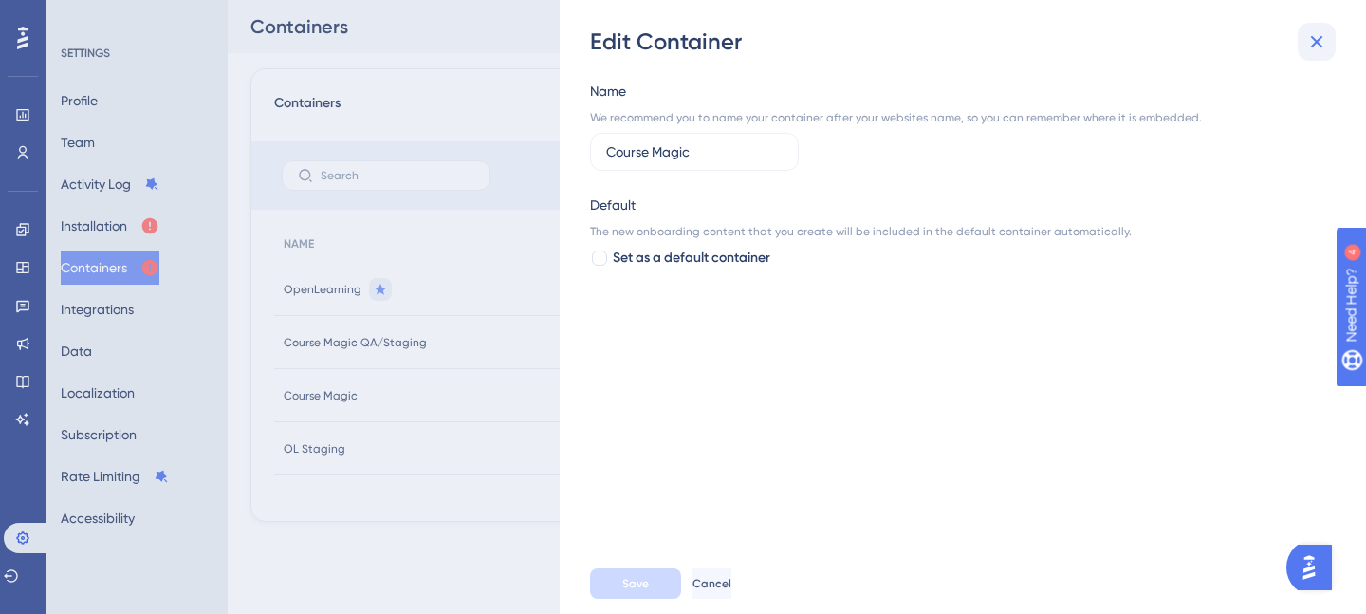
click at [1321, 33] on icon at bounding box center [1317, 41] width 23 height 23
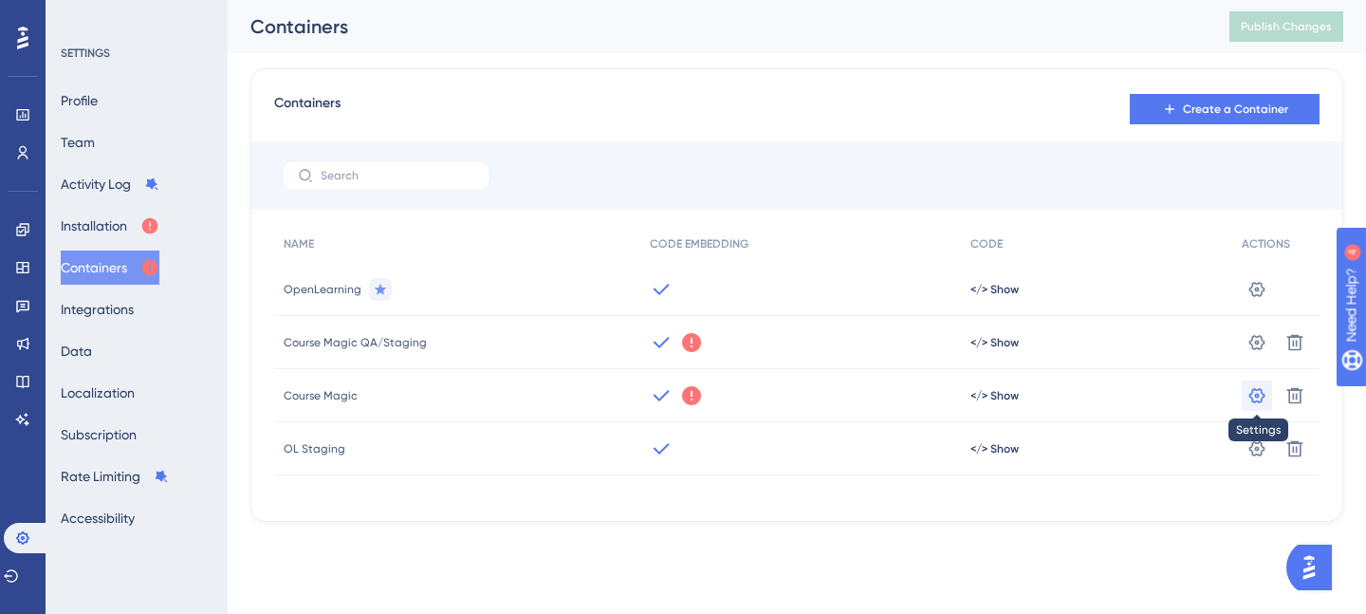
click at [1261, 299] on icon at bounding box center [1257, 289] width 19 height 19
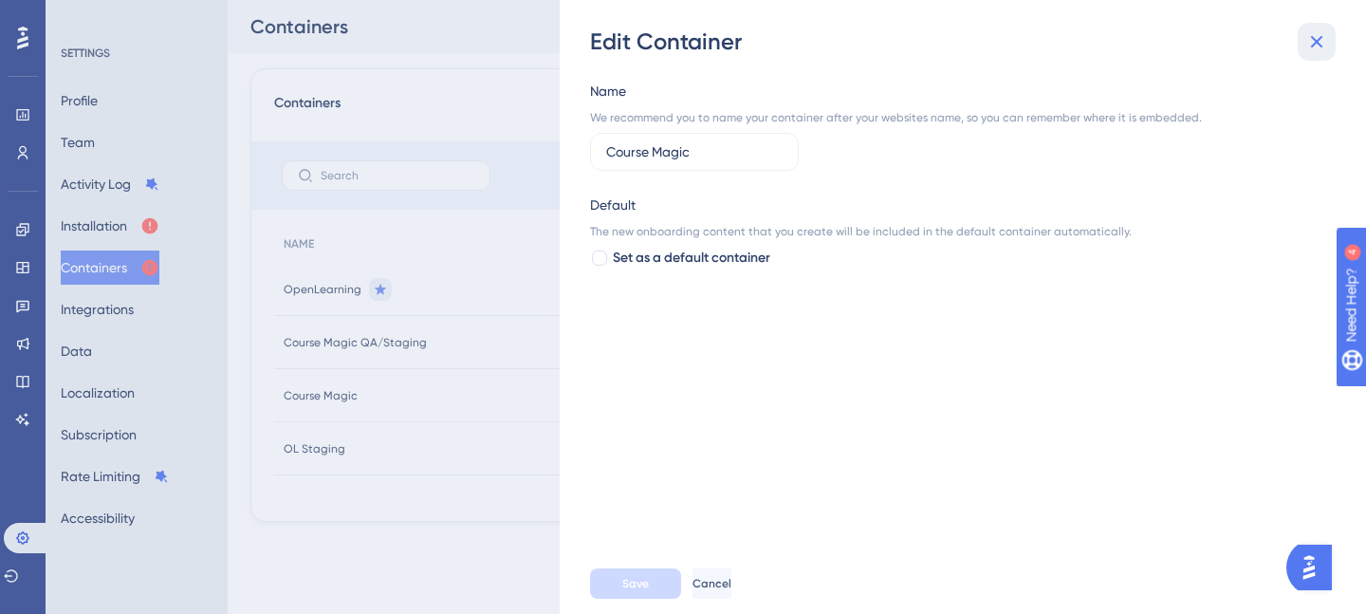
click at [1306, 36] on icon at bounding box center [1317, 41] width 23 height 23
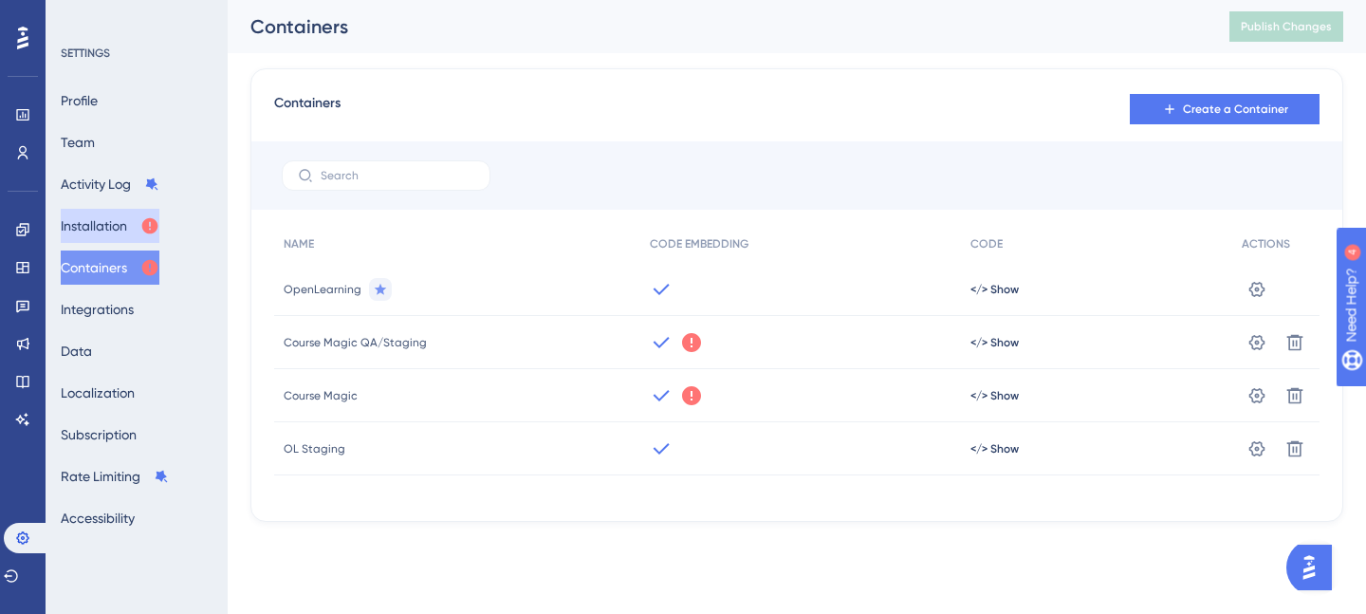
click at [104, 232] on button "Installation" at bounding box center [110, 226] width 99 height 34
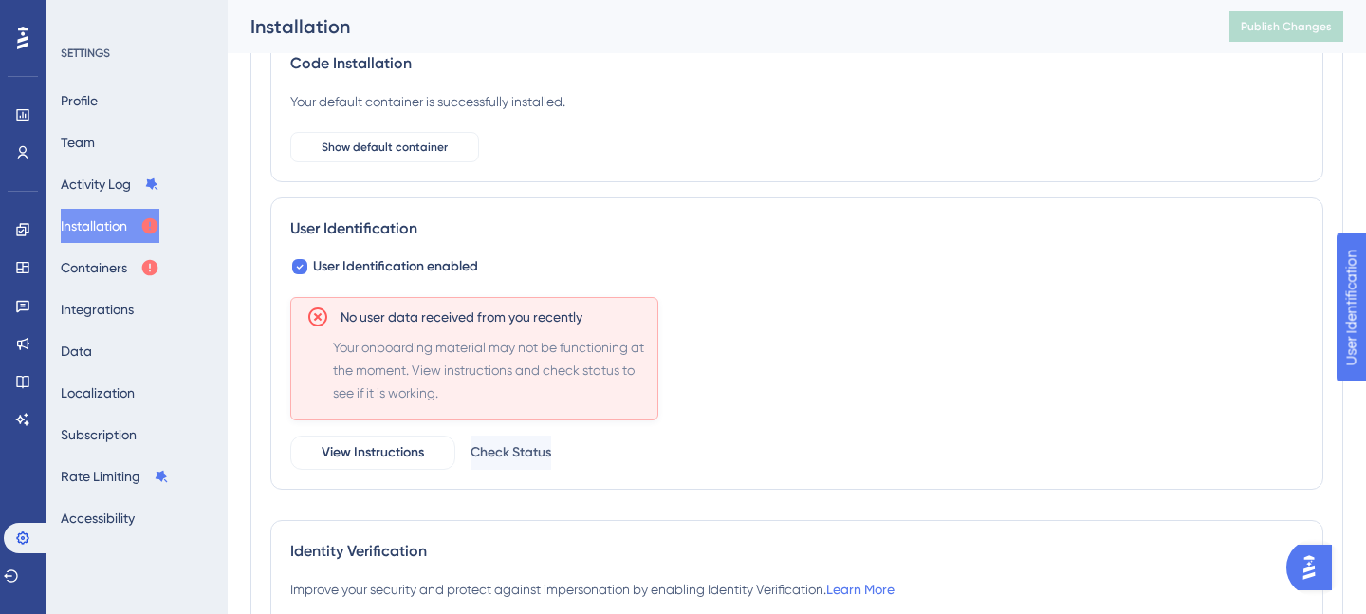
scroll to position [306, 0]
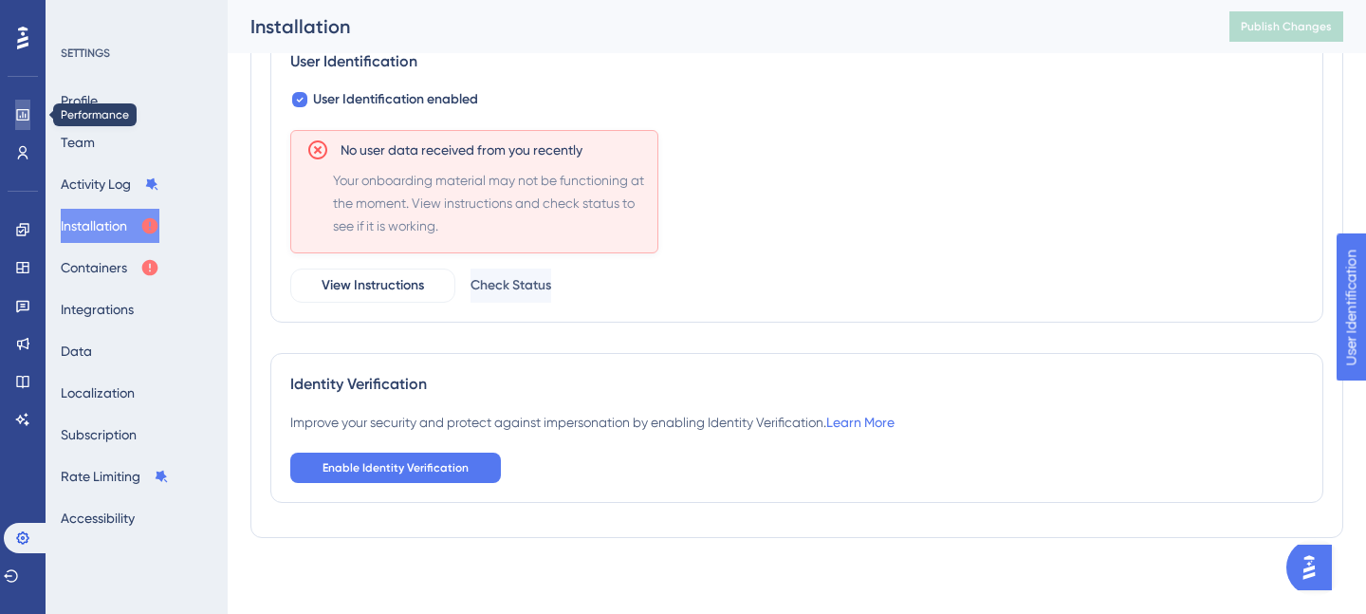
click at [30, 111] on link at bounding box center [22, 115] width 15 height 30
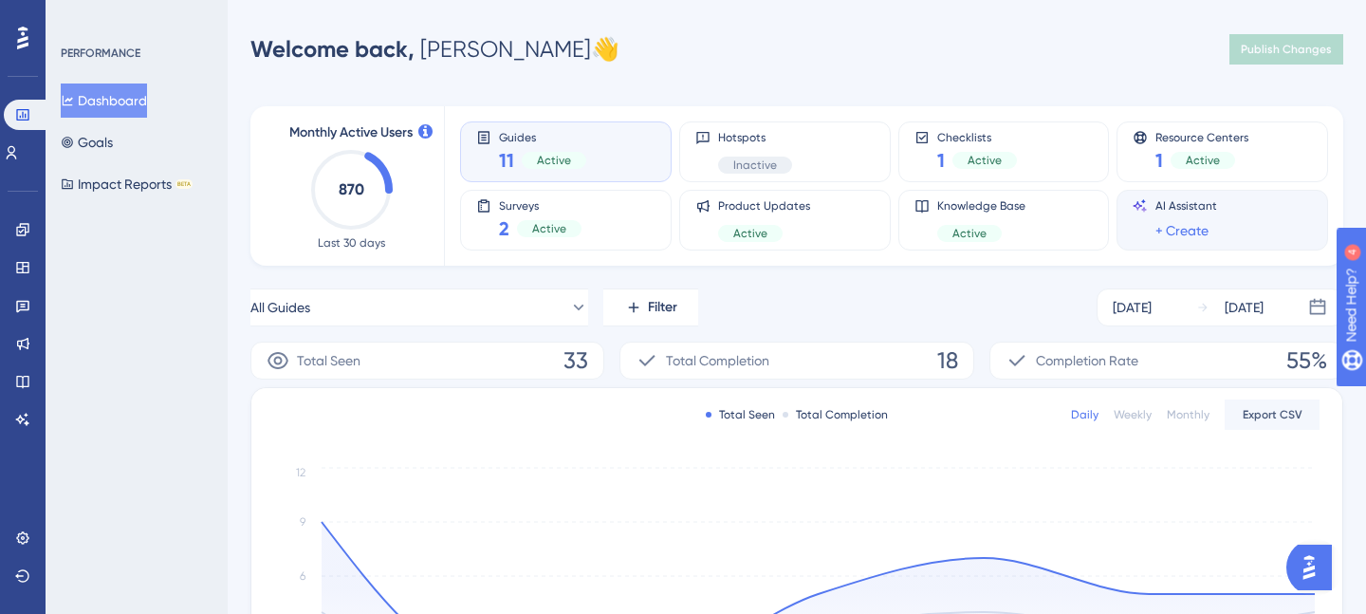
click at [1206, 218] on div "AI Assistant + Create" at bounding box center [1187, 220] width 62 height 44
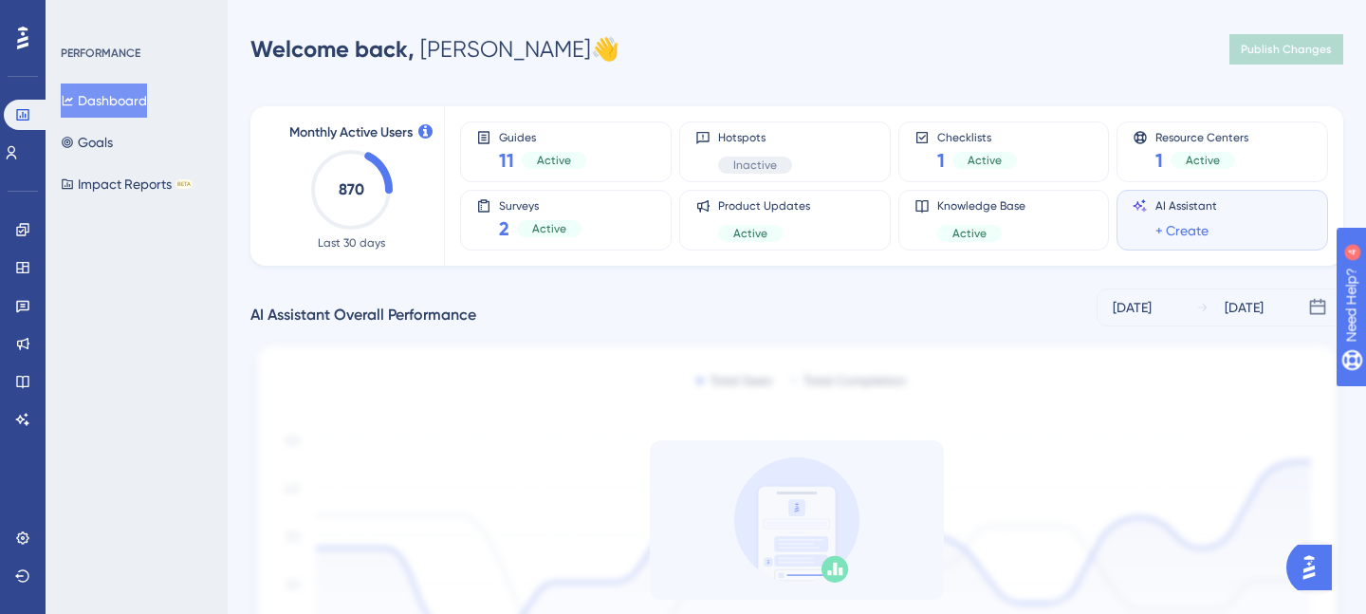
click at [1206, 218] on div "AI Assistant + Create" at bounding box center [1187, 220] width 62 height 44
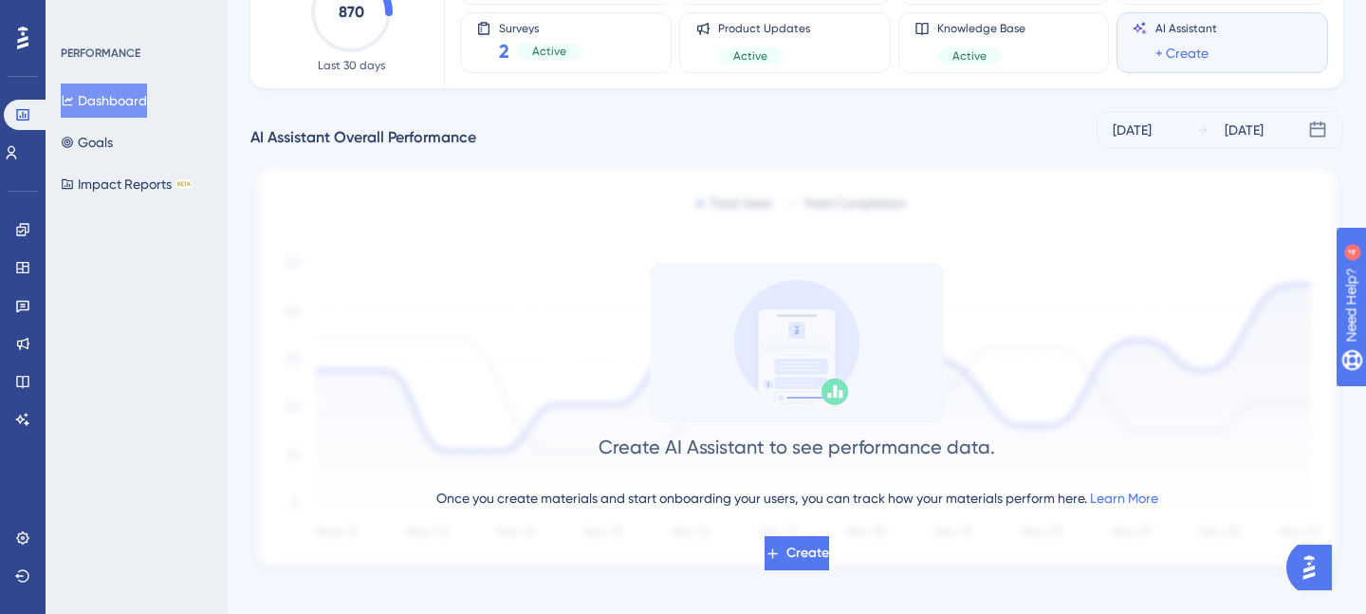
scroll to position [198, 0]
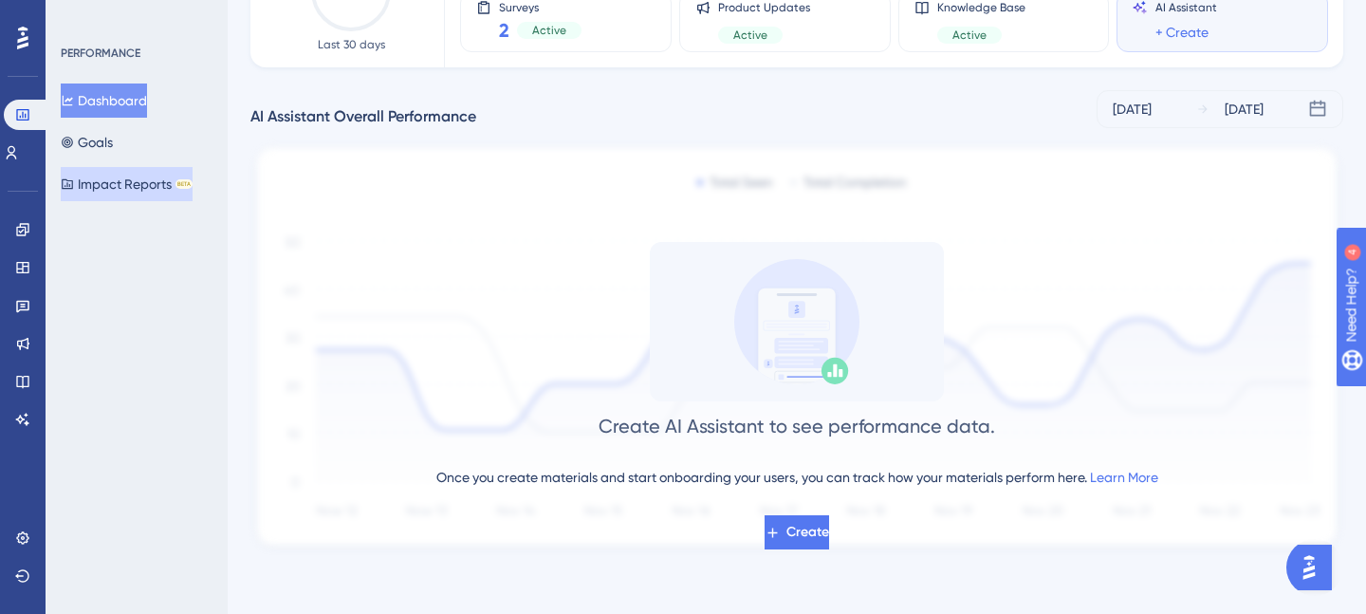
click at [108, 188] on button "Impact Reports BETA" at bounding box center [127, 184] width 132 height 34
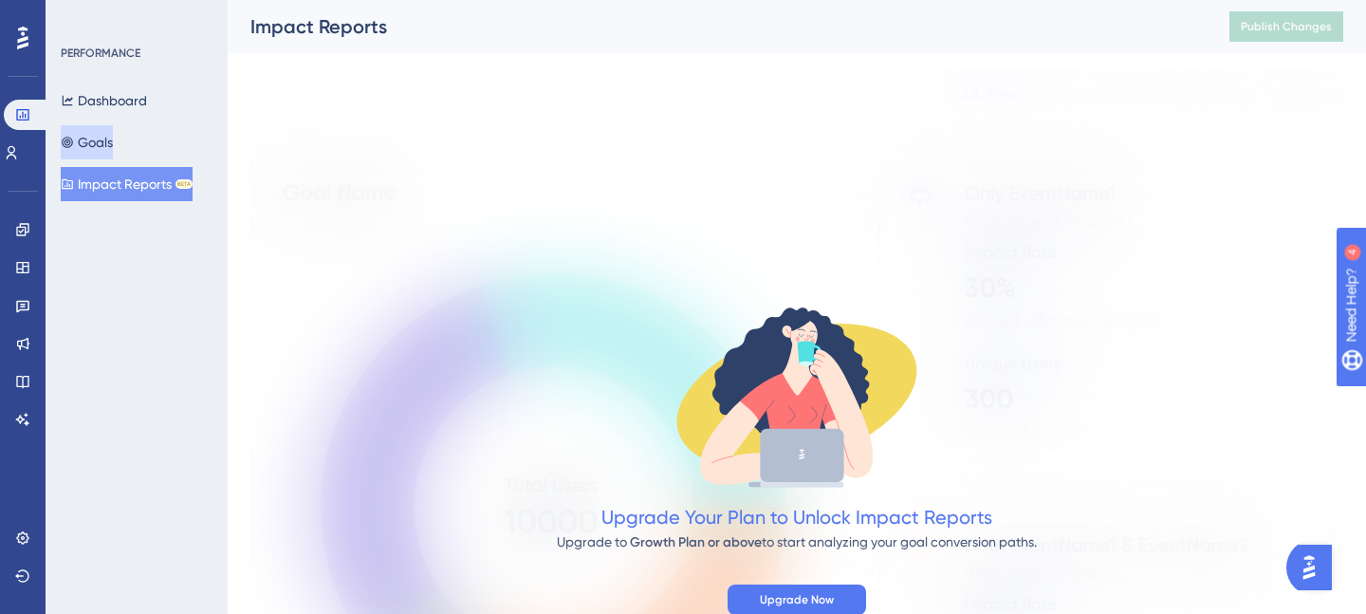
click at [102, 143] on button "Goals" at bounding box center [87, 142] width 52 height 34
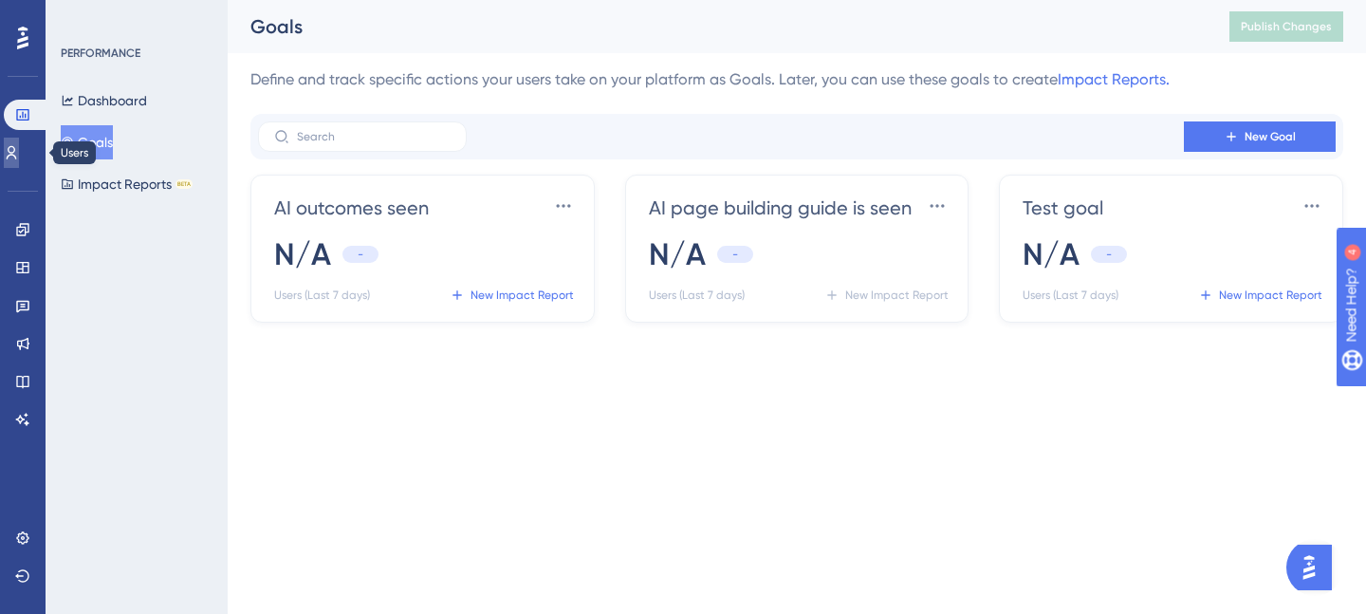
click at [15, 155] on icon at bounding box center [11, 152] width 15 height 15
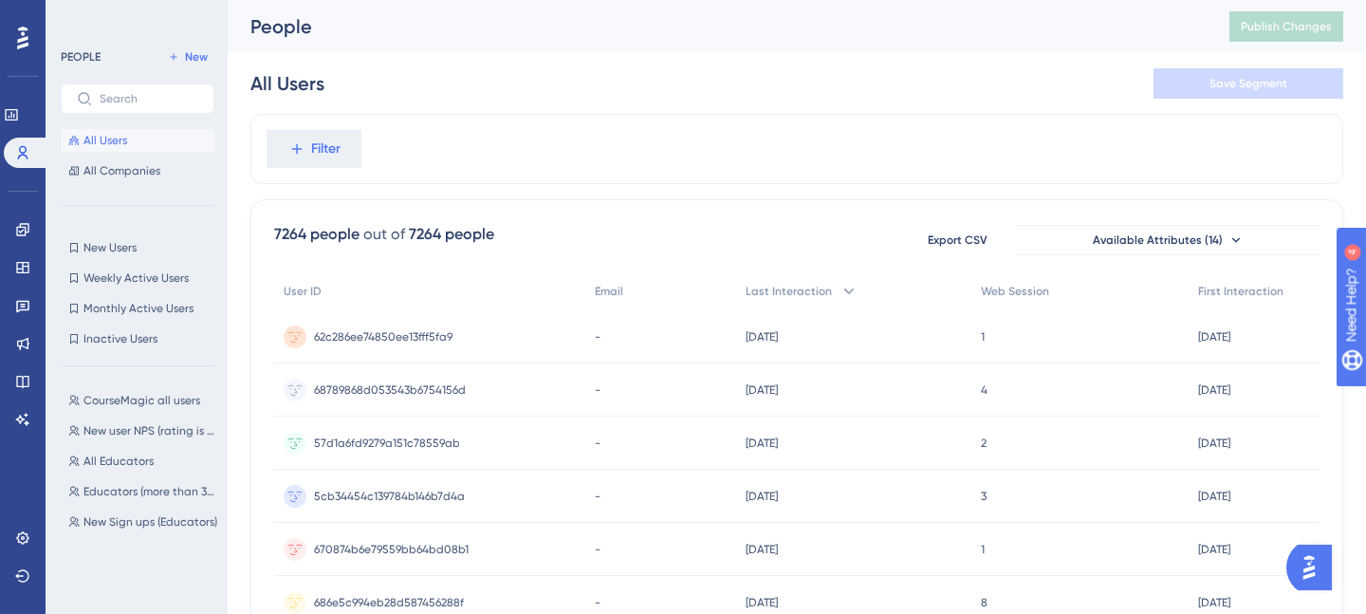
click at [1316, 576] on img "Open AI Assistant Launcher" at bounding box center [1309, 567] width 34 height 34
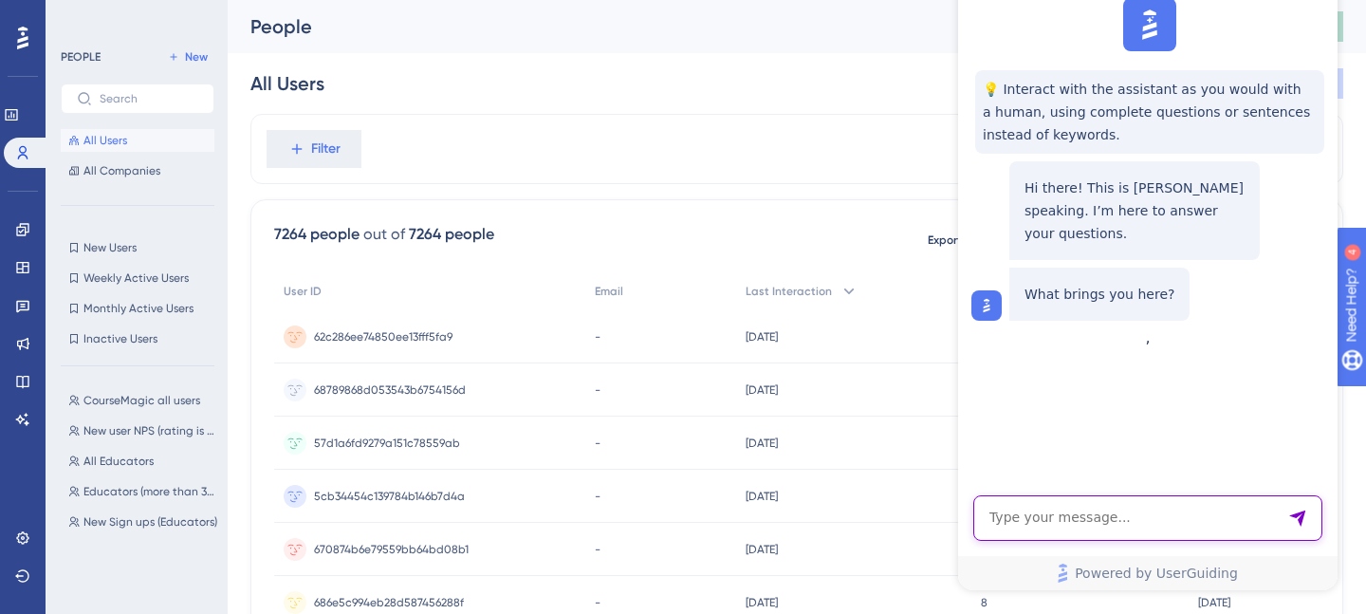
click at [1159, 514] on textarea "AI Assistant Text Input" at bounding box center [1148, 518] width 349 height 46
type textarea "can't get my userguiding cript to work"
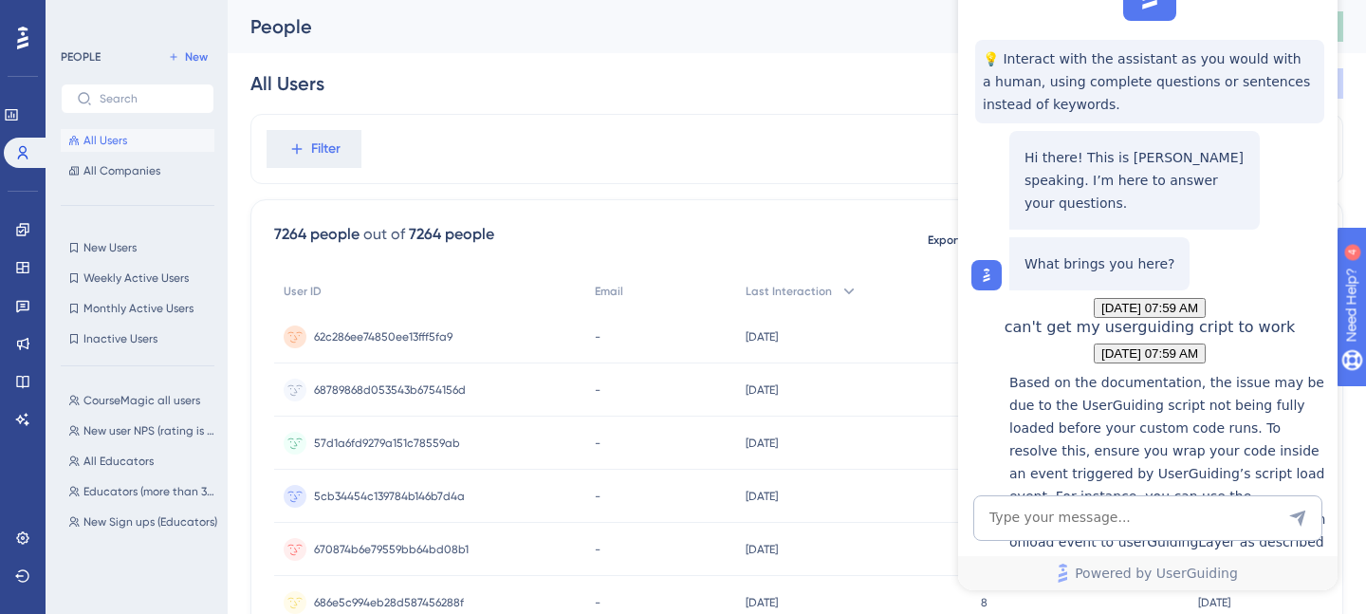
scroll to position [412, 0]
click at [845, 103] on div "All Users Save Segment" at bounding box center [797, 83] width 1093 height 61
click at [12, 109] on link at bounding box center [11, 115] width 15 height 30
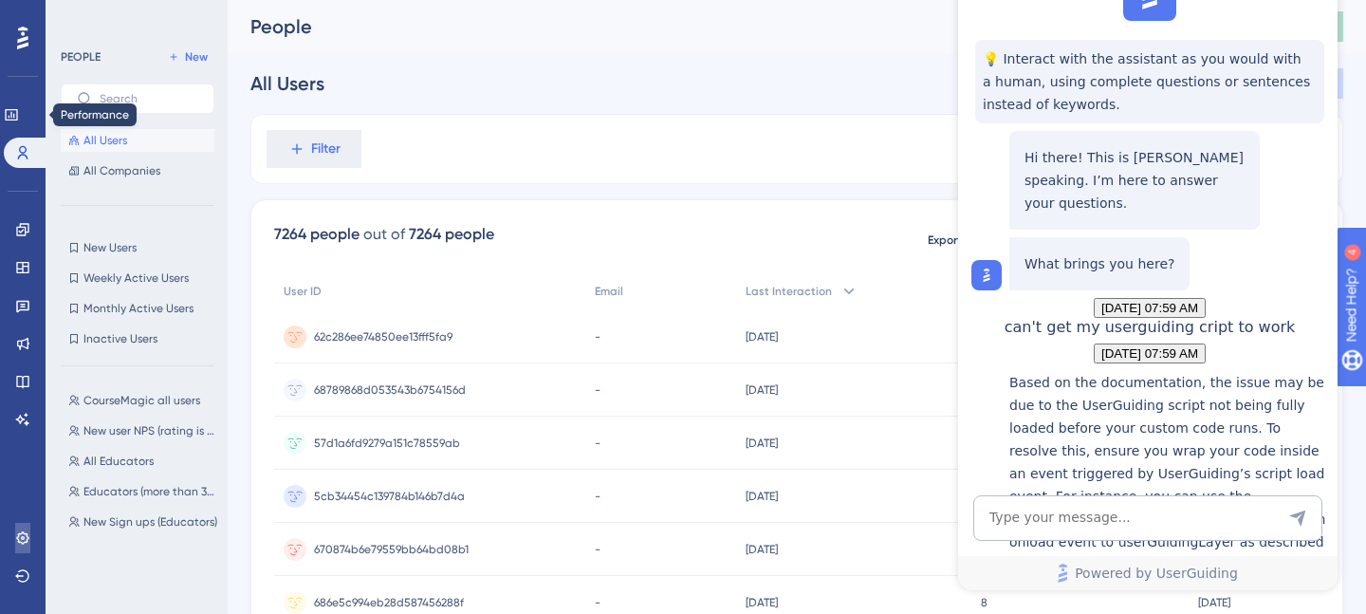
click at [28, 537] on icon at bounding box center [22, 537] width 12 height 12
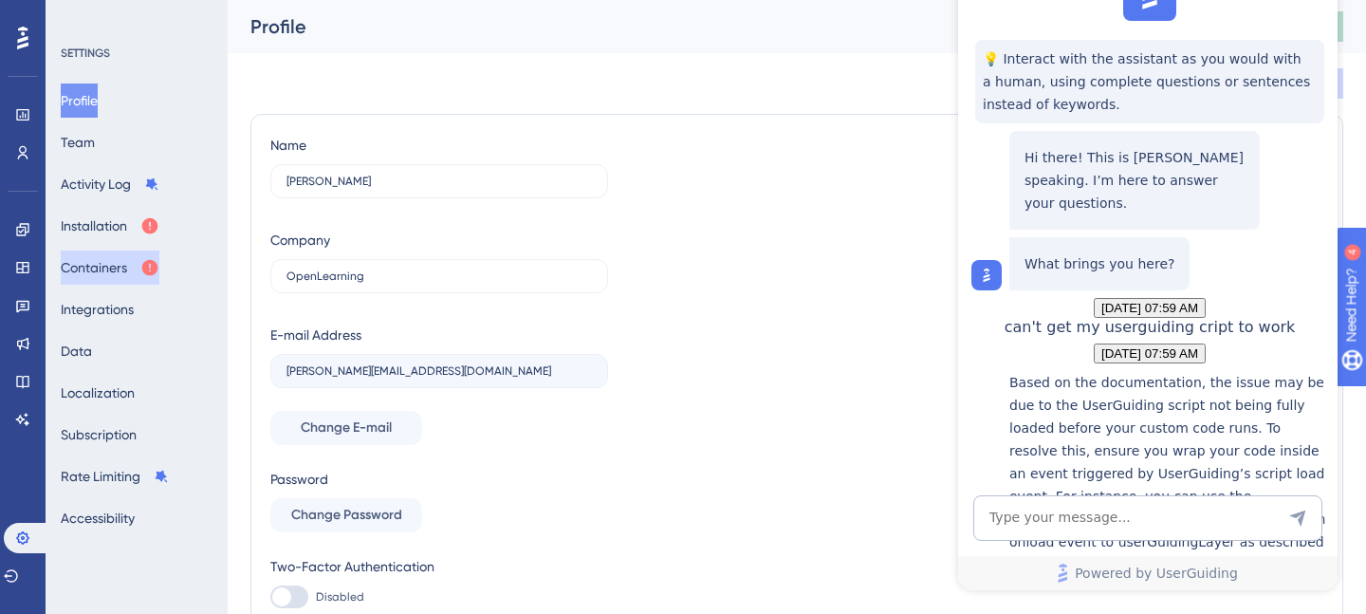
click at [140, 278] on button "Containers" at bounding box center [110, 268] width 99 height 34
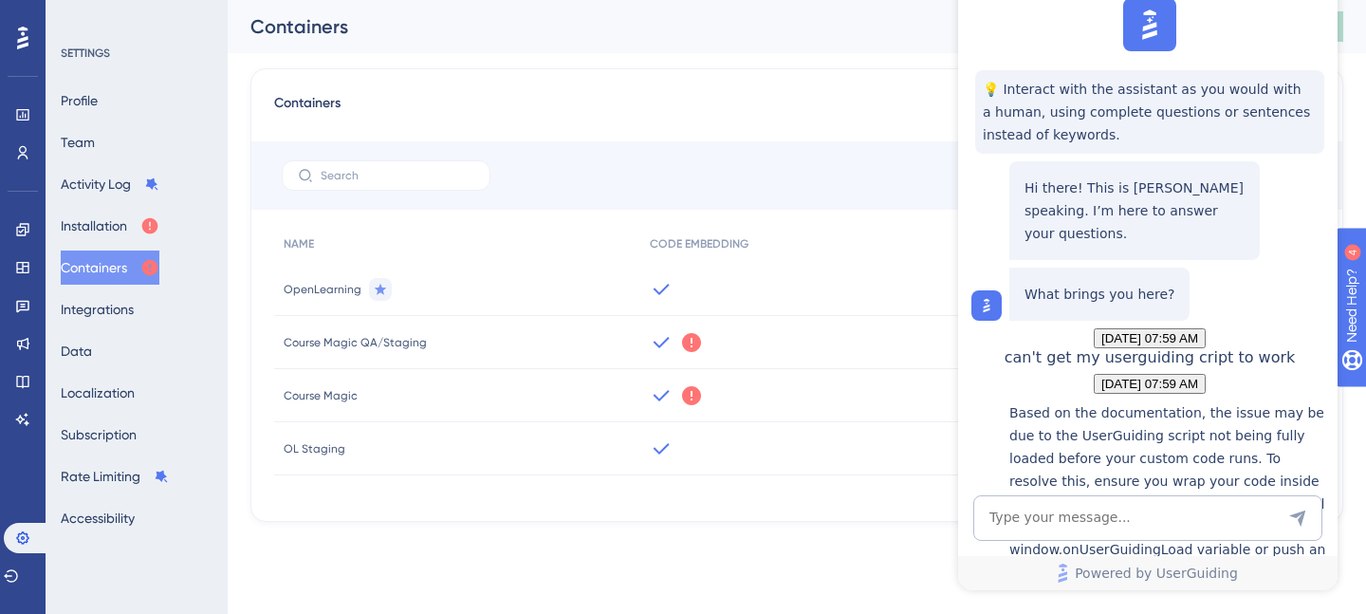
click at [878, 74] on div "Containers Create a Container NAME CODE EMBEDDING CODE ACTIONS OpenLearning </>…" at bounding box center [797, 295] width 1093 height 454
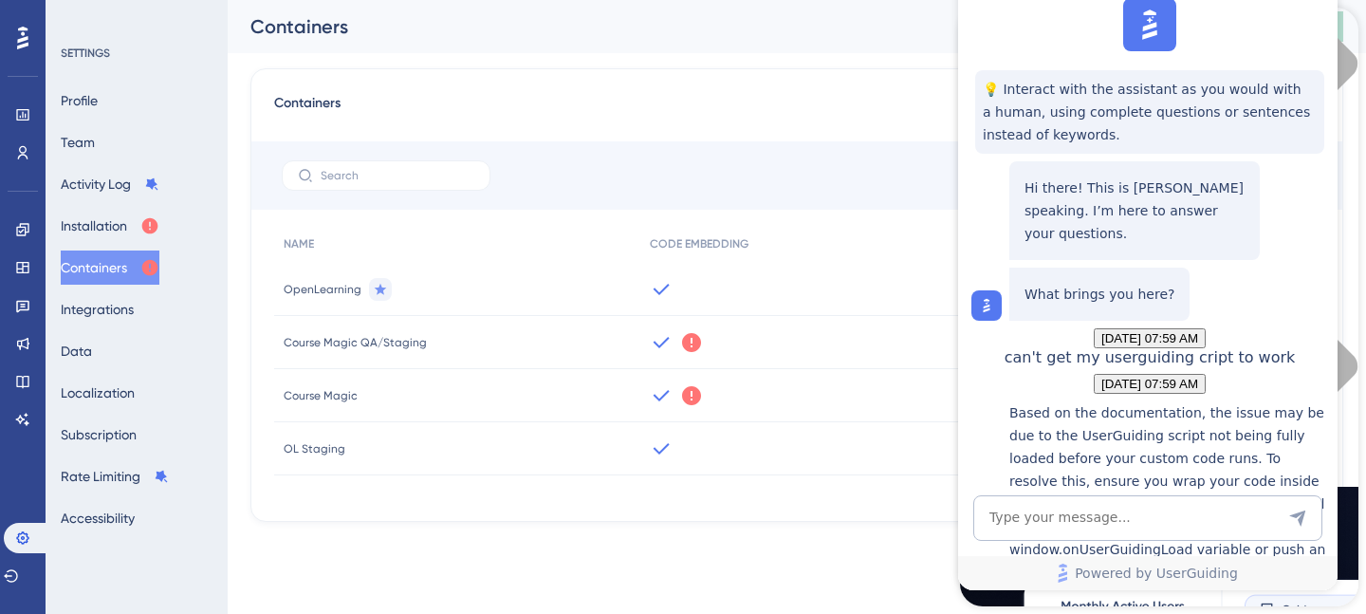
click at [375, 337] on span "Course Magic QA/Staging" at bounding box center [355, 342] width 143 height 15
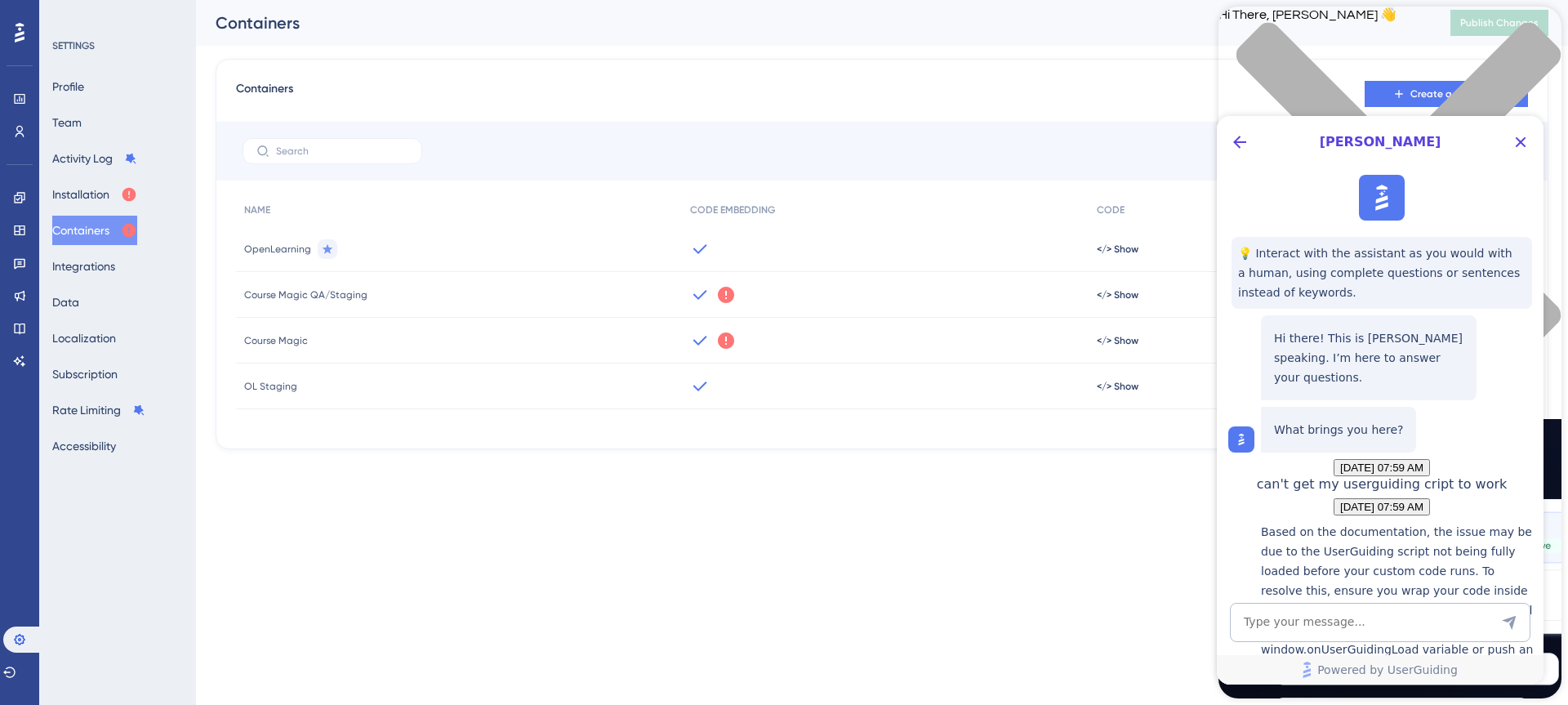
click at [1175, 34] on icon "close resource center" at bounding box center [1398, 185] width 324 height 325
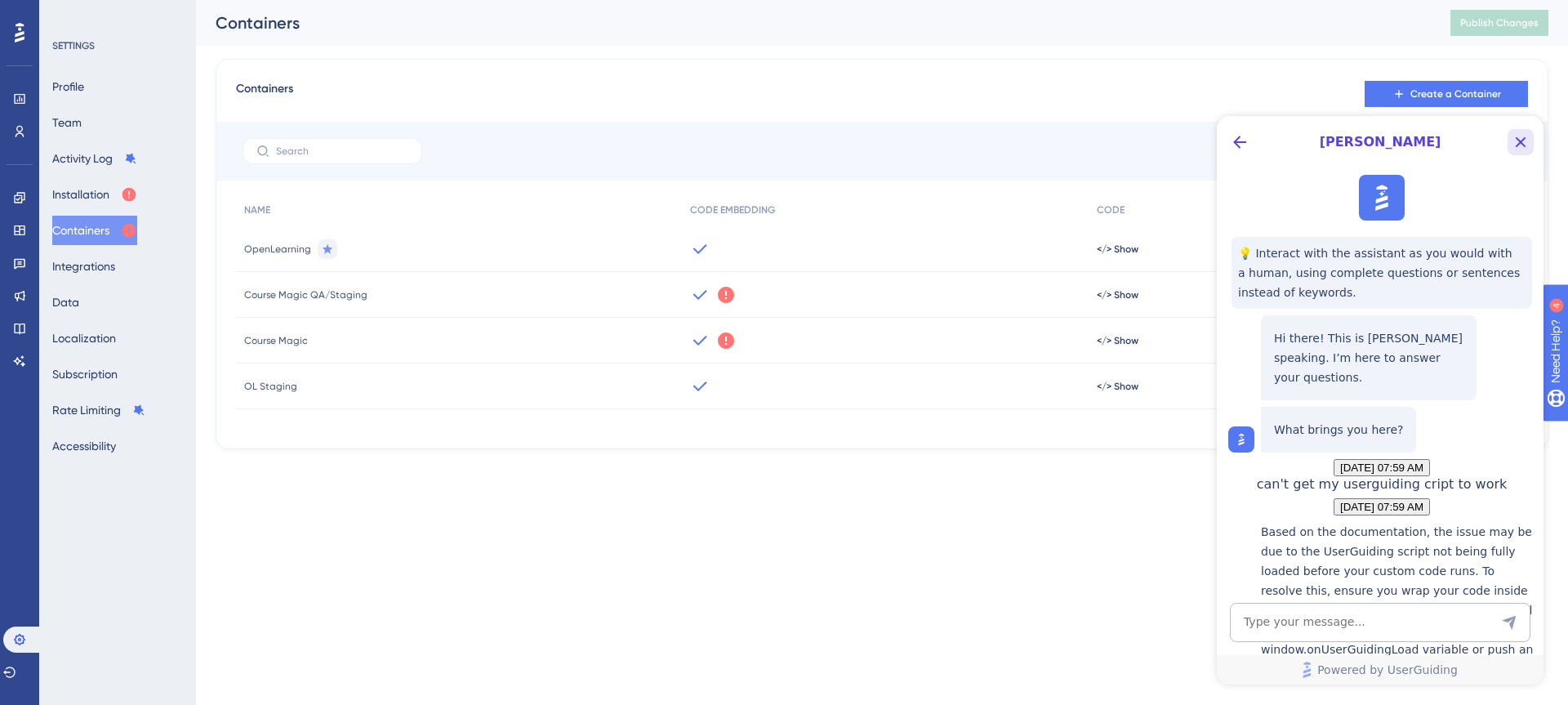
click at [1175, 142] on icon "Close Button" at bounding box center [1521, 142] width 10 height 10
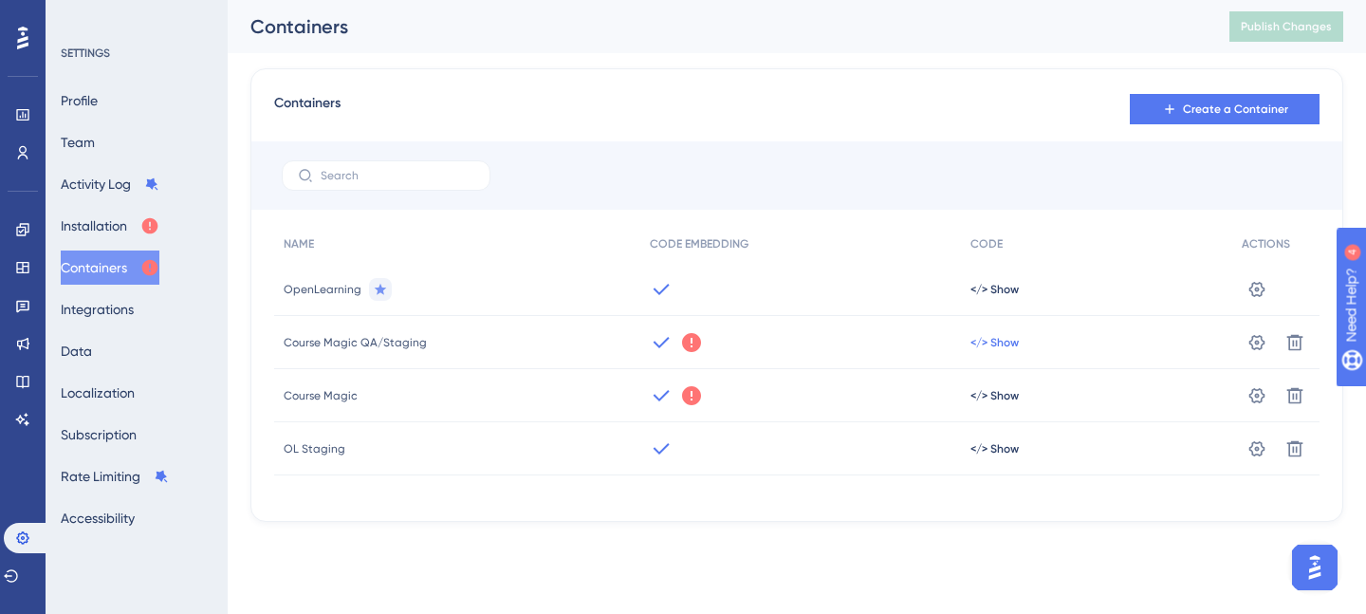
click at [1003, 297] on span "</> Show" at bounding box center [995, 289] width 48 height 15
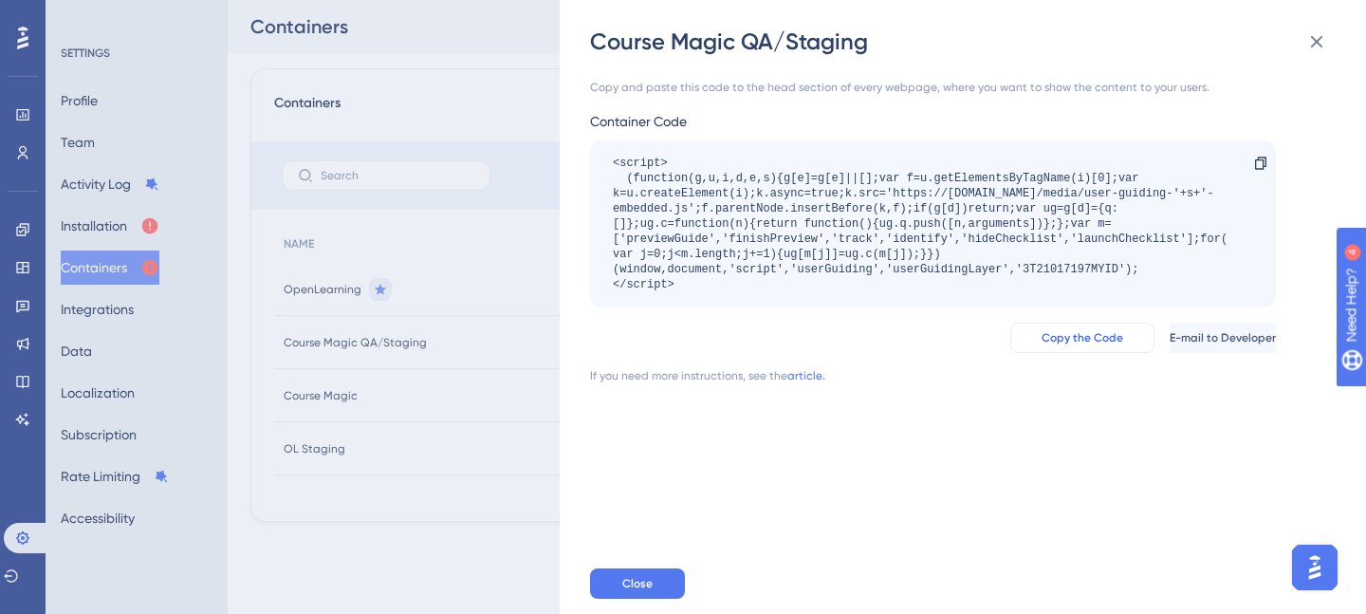
click at [1042, 343] on span "Copy the Code" at bounding box center [1083, 337] width 82 height 15
